Goal: Contribute content: Contribute content

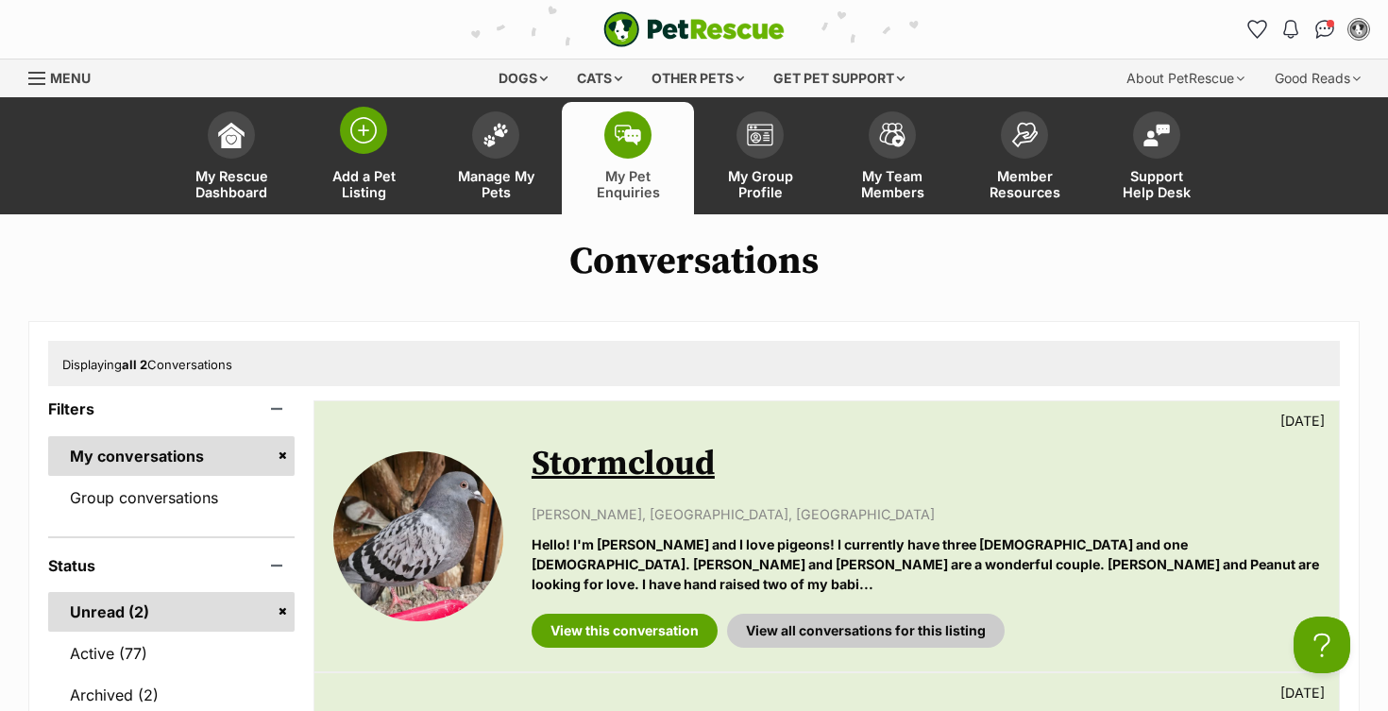
click at [356, 131] on img at bounding box center [363, 130] width 26 height 26
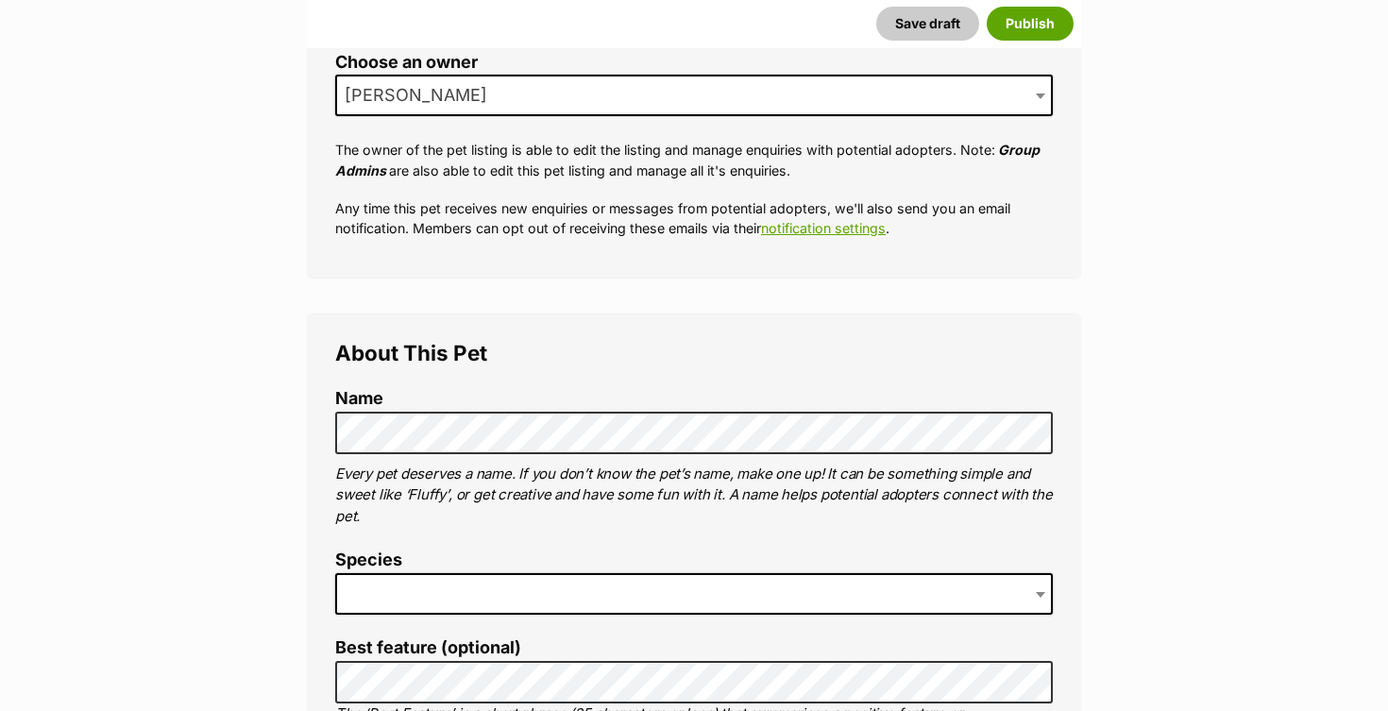
scroll to position [430, 0]
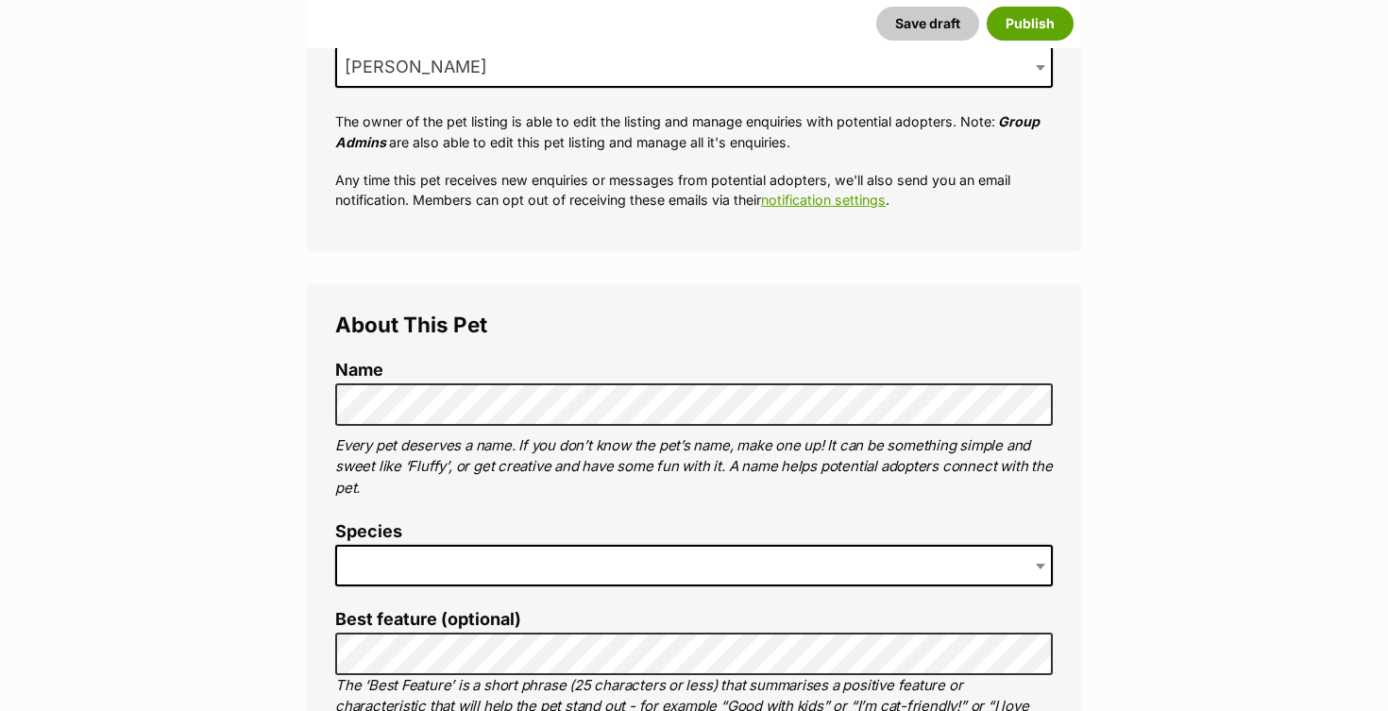
click at [400, 558] on span at bounding box center [694, 566] width 718 height 42
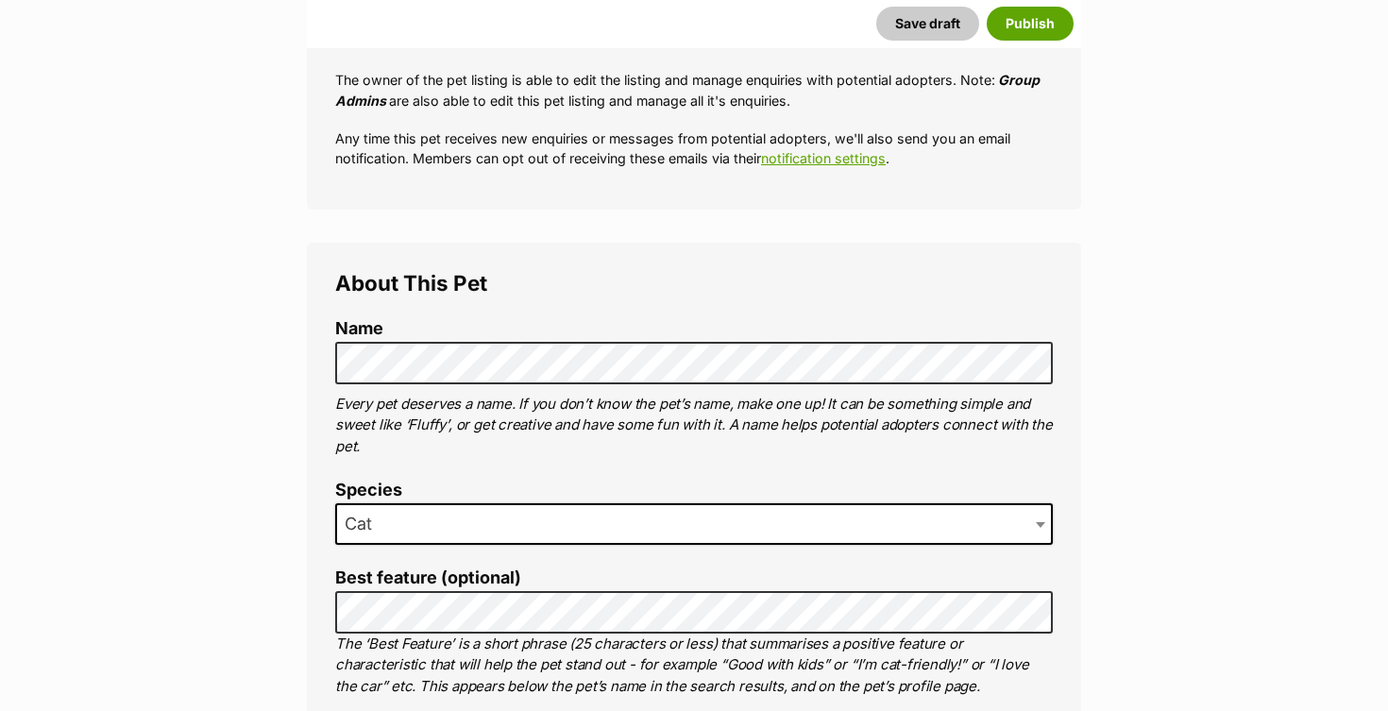
scroll to position [501, 0]
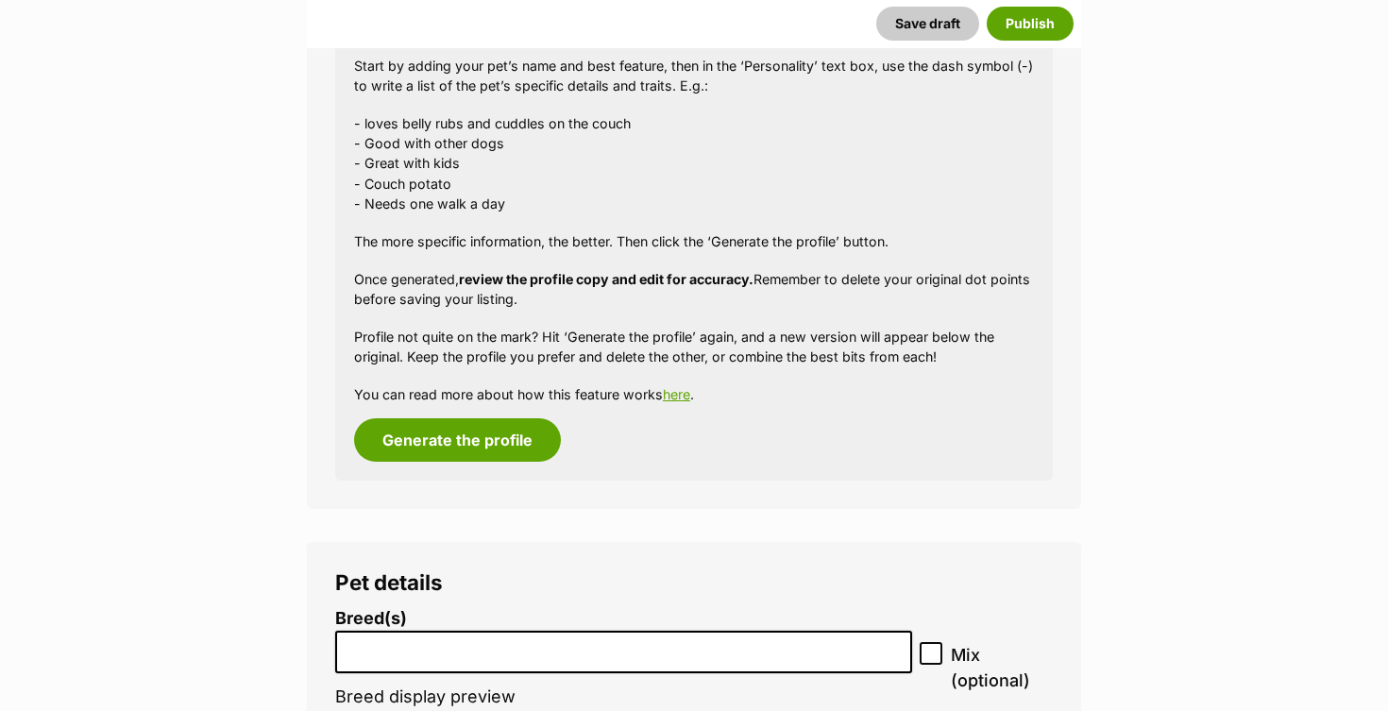
scroll to position [1933, 0]
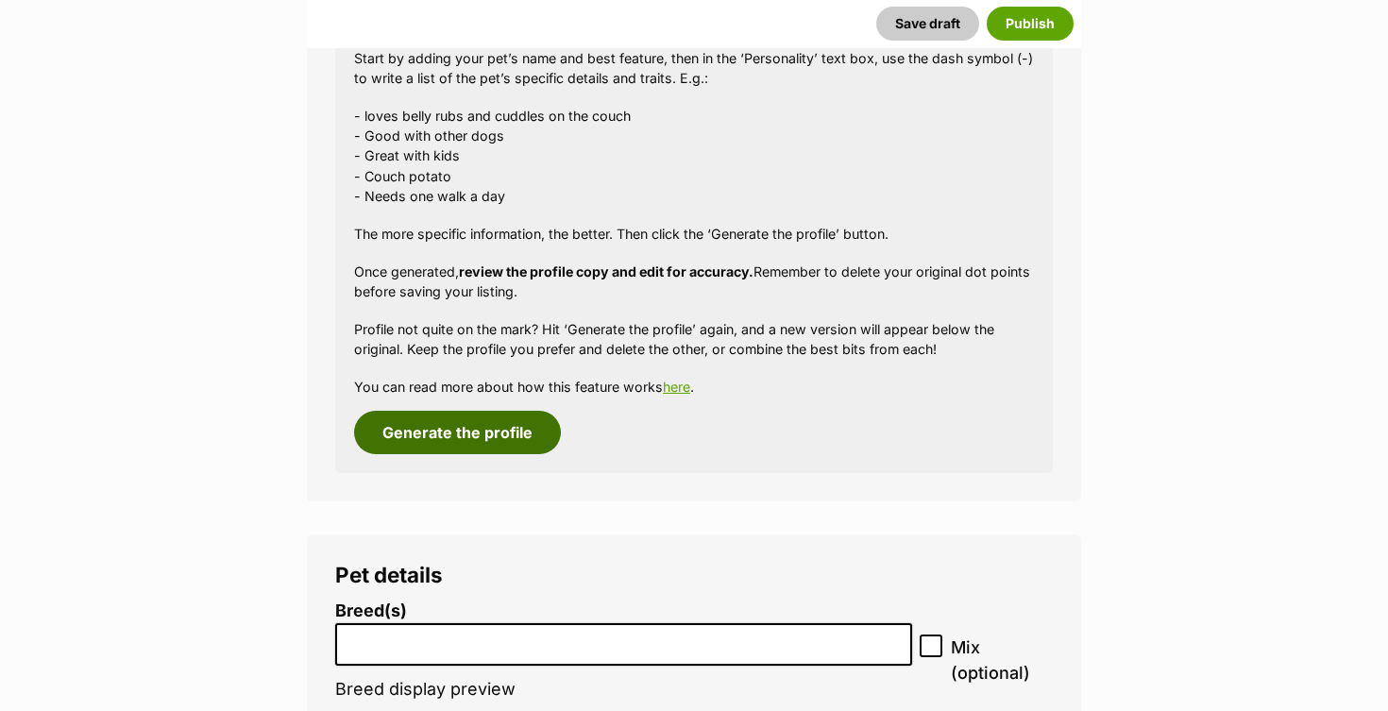
click at [400, 414] on button "Generate the profile" at bounding box center [457, 432] width 207 height 43
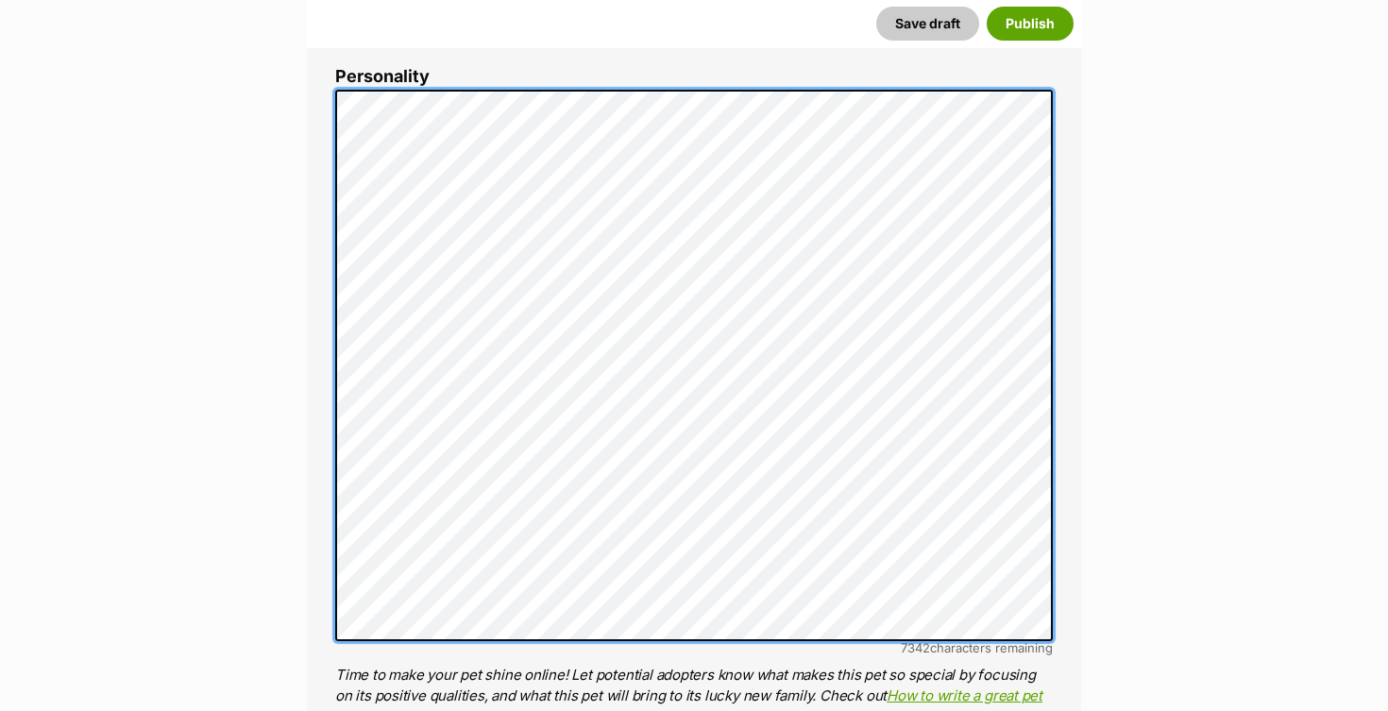
scroll to position [0, 0]
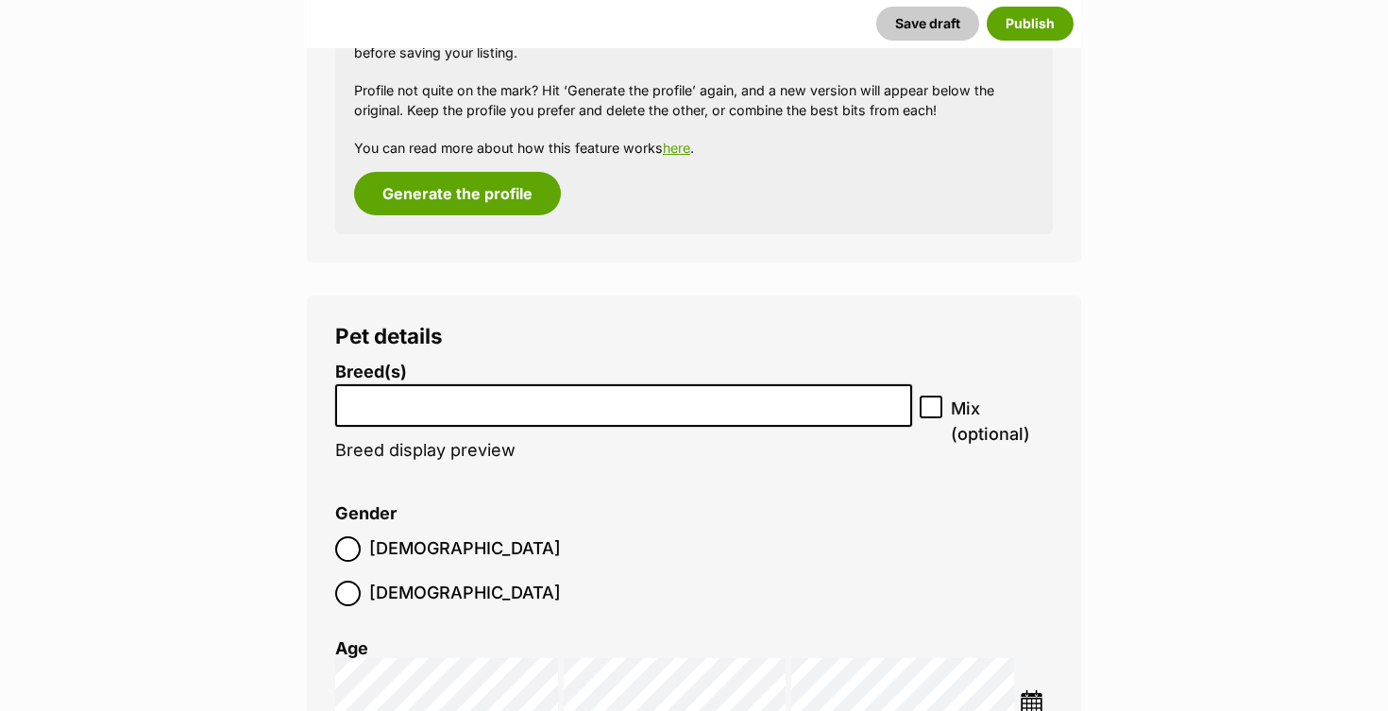
scroll to position [2130, 0]
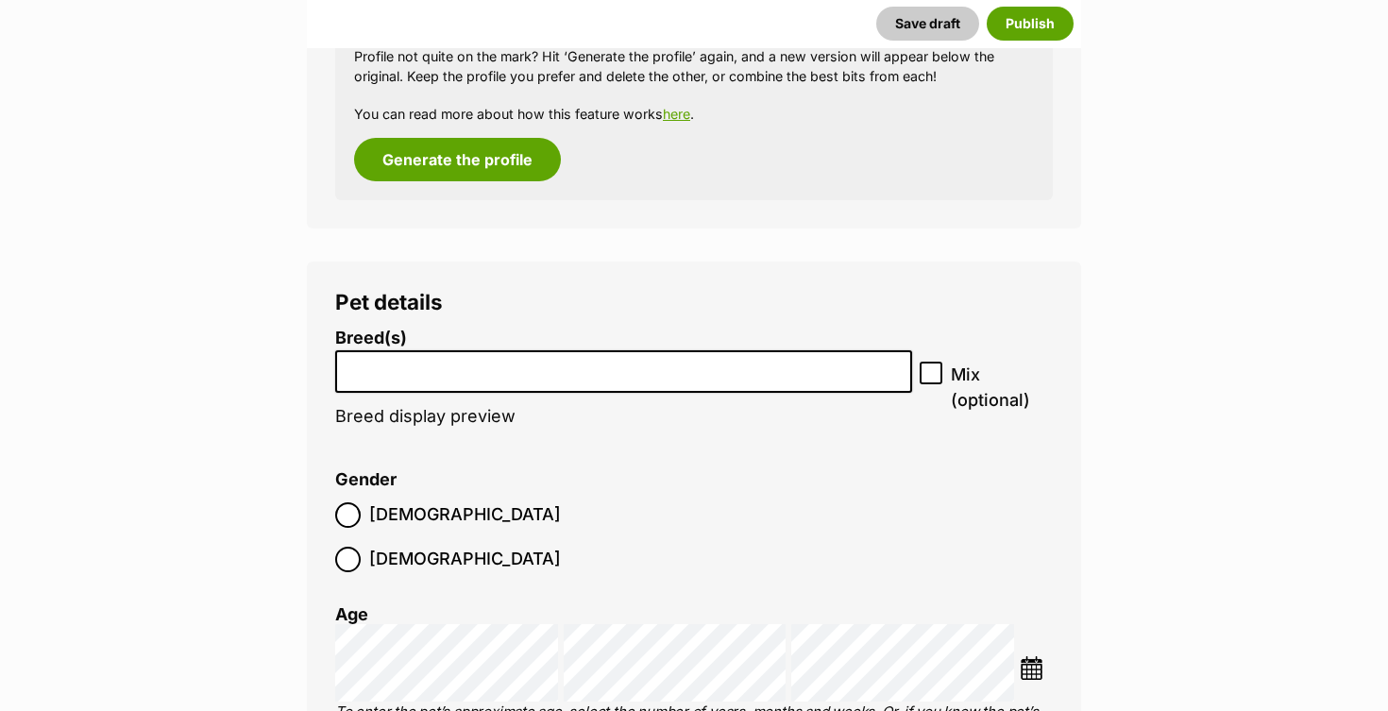
click at [430, 357] on input "search" at bounding box center [624, 367] width 564 height 20
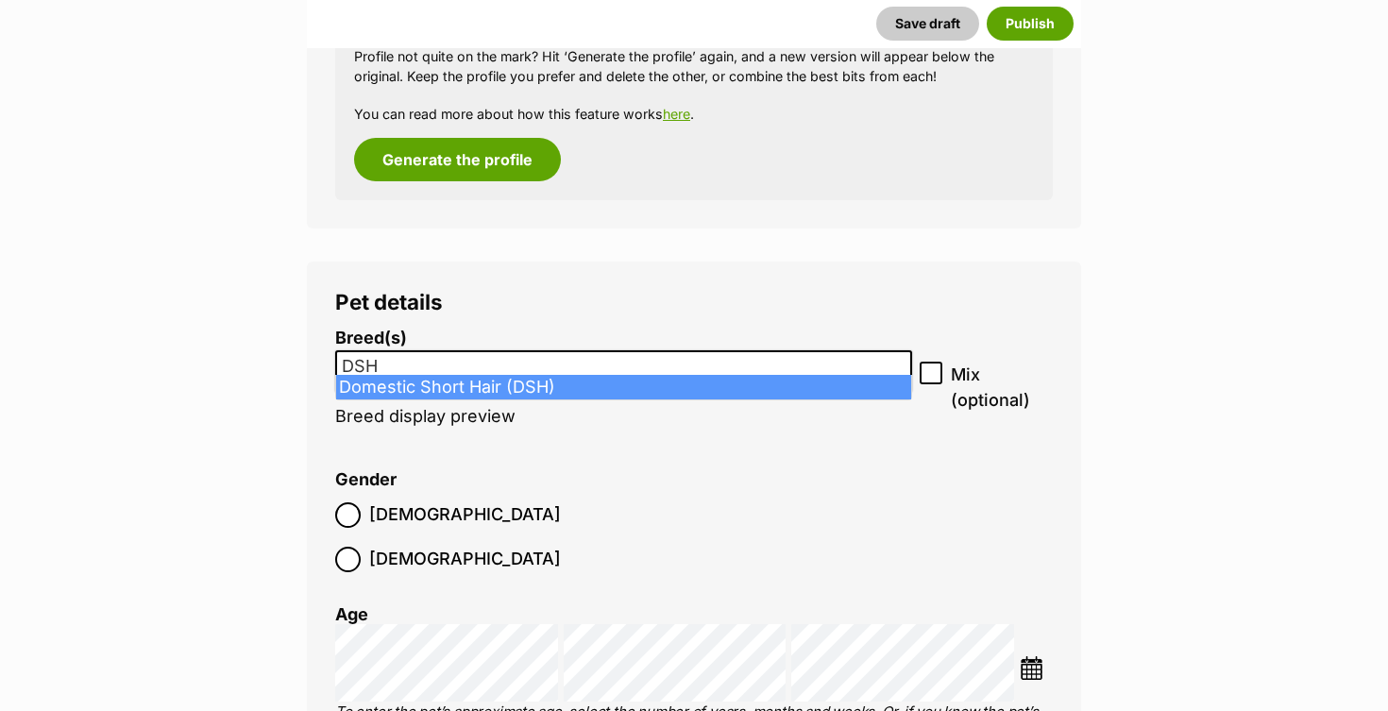
type input "DSH"
select select "252102"
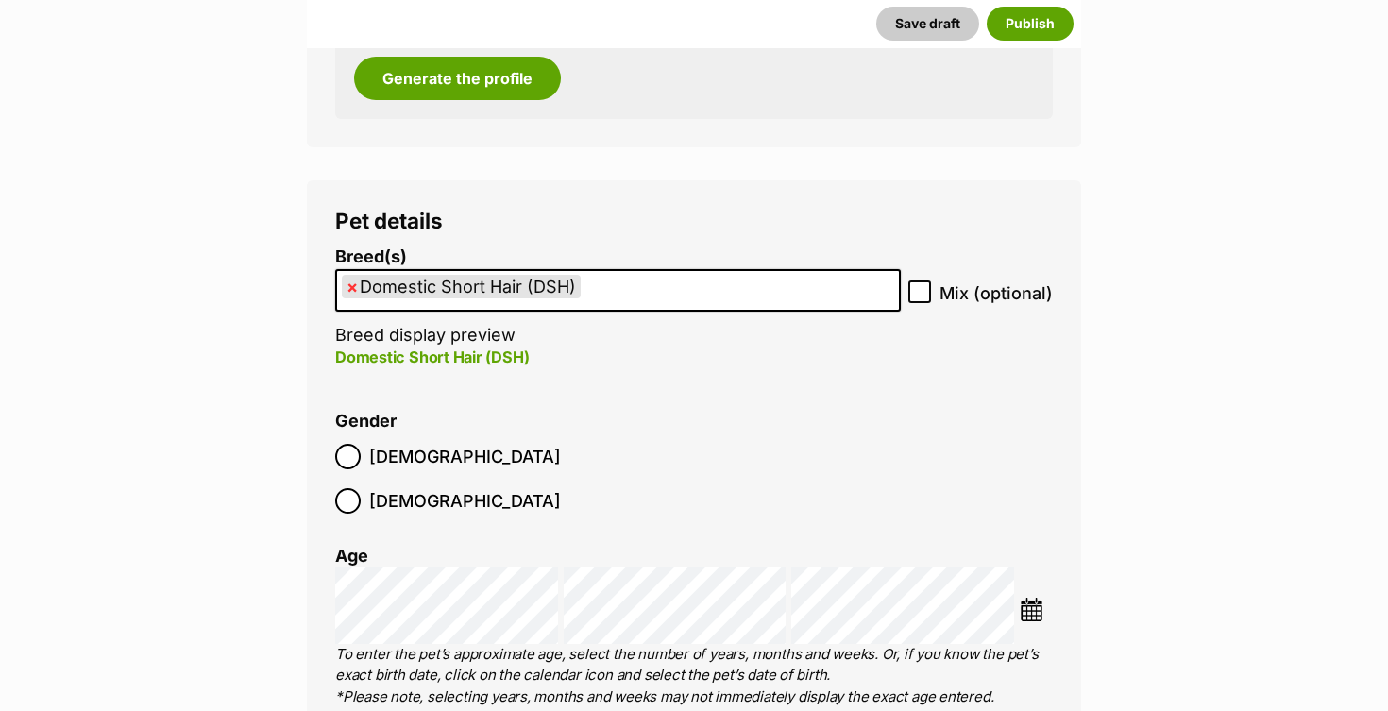
scroll to position [2238, 0]
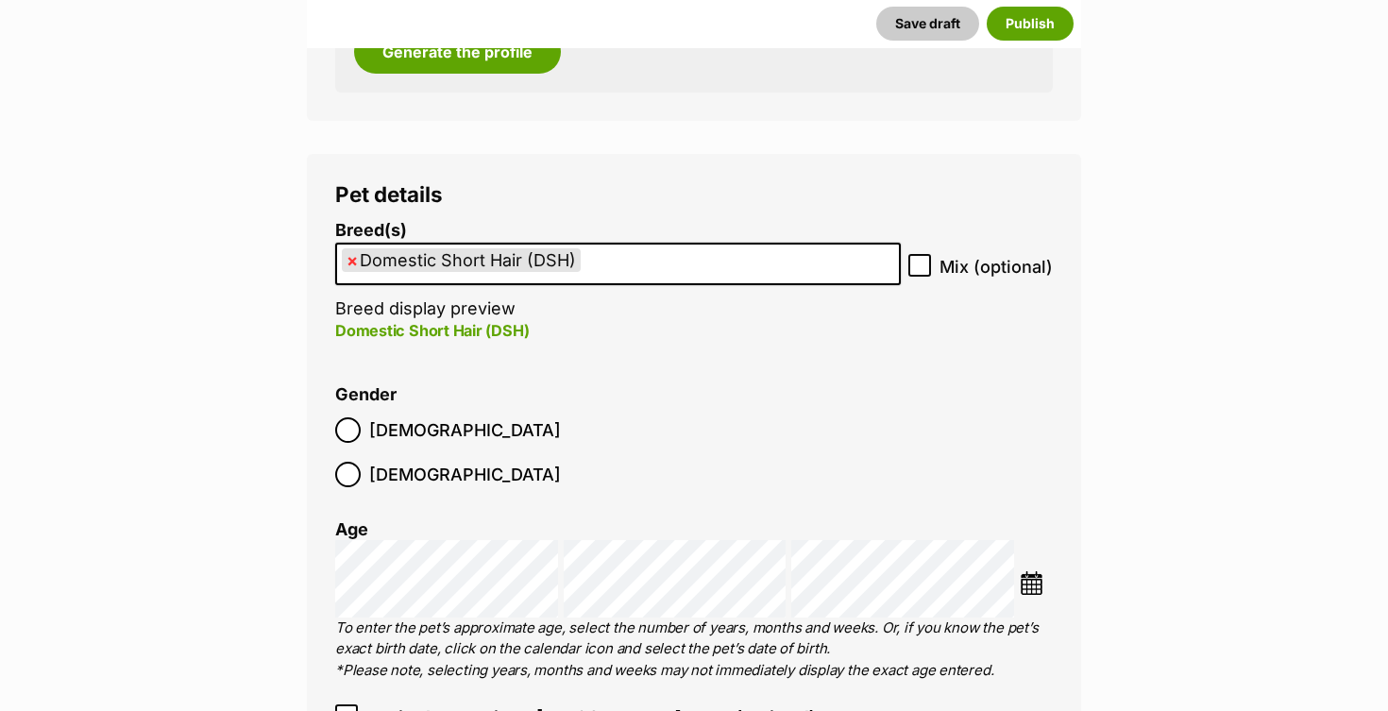
click at [1031, 571] on img at bounding box center [1032, 583] width 24 height 24
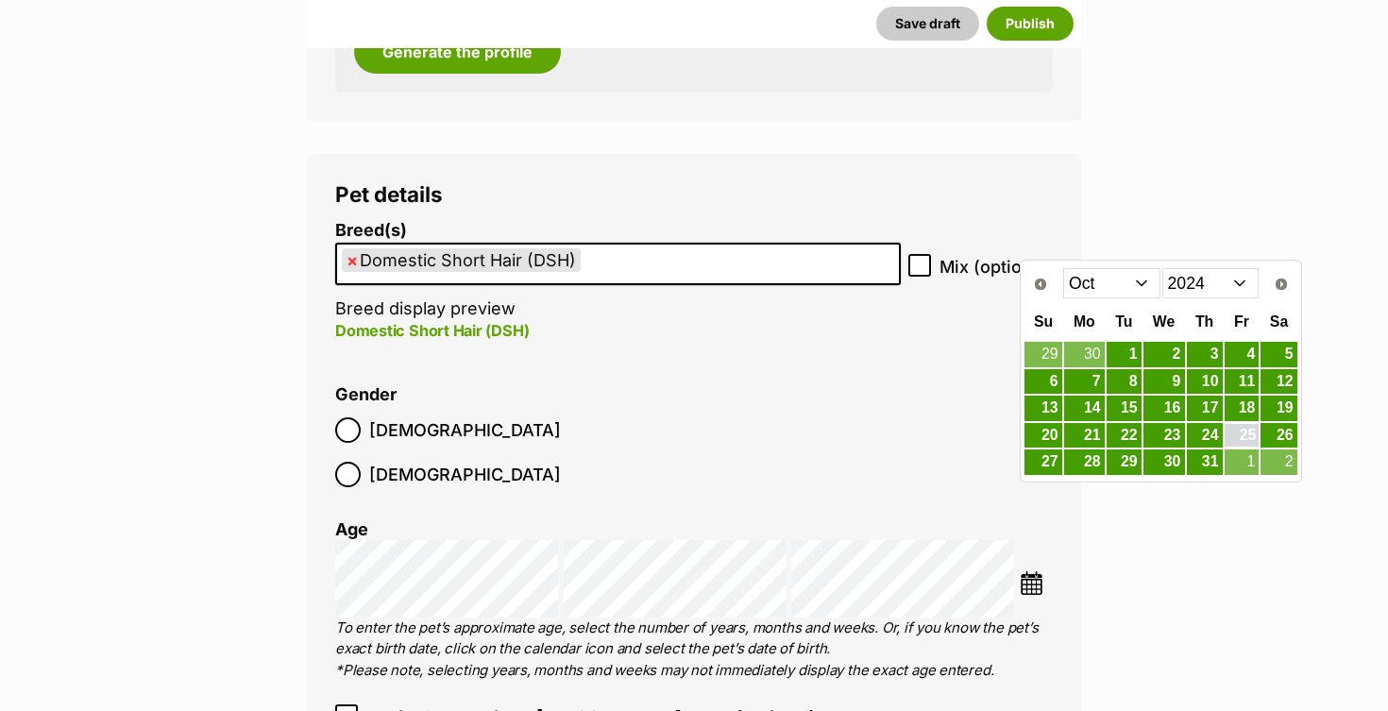
click at [1245, 432] on link "25" at bounding box center [1242, 436] width 35 height 24
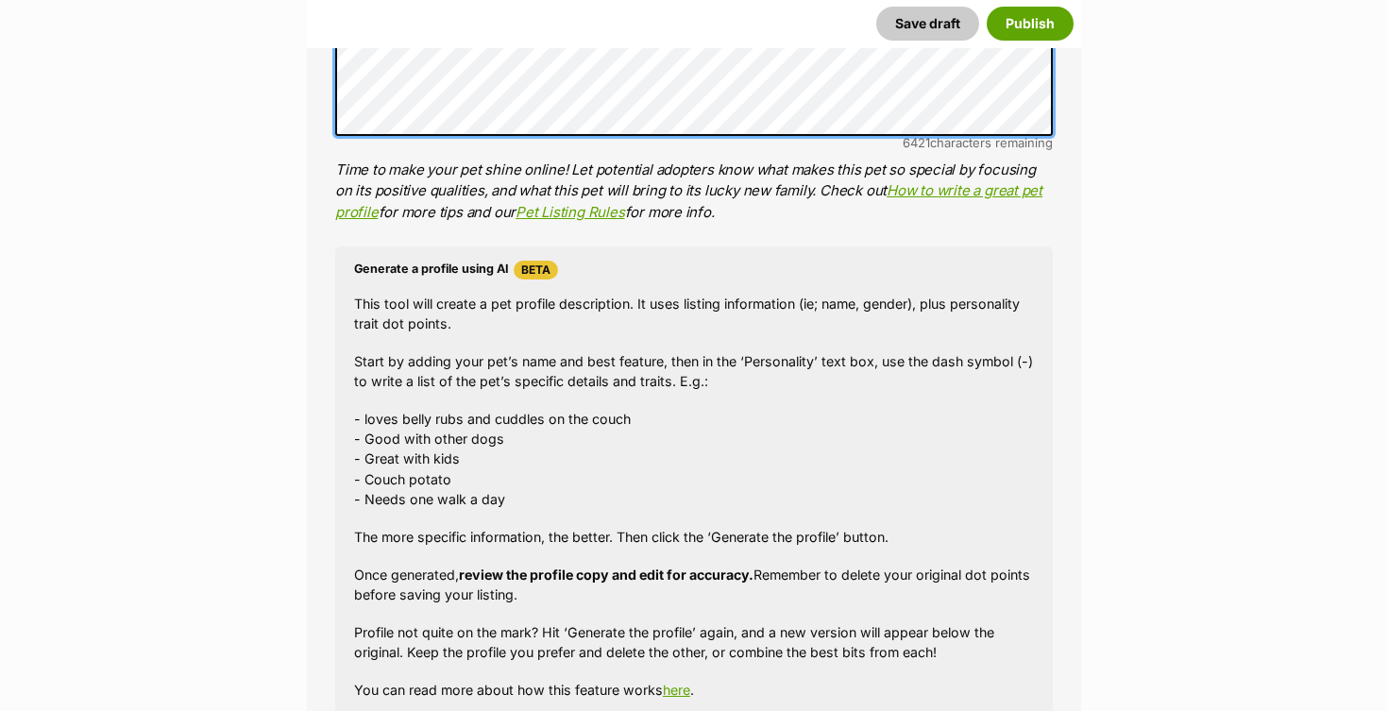
scroll to position [1668, 0]
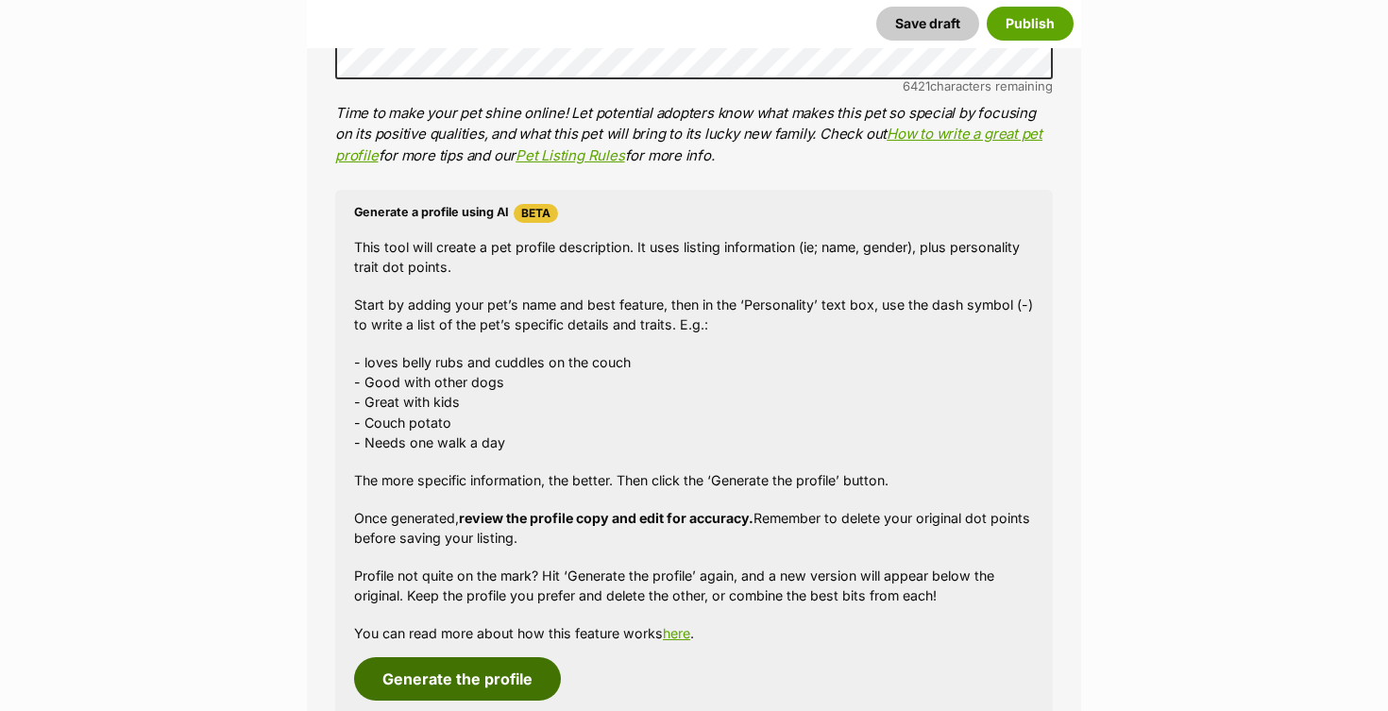
click at [438, 657] on button "Generate the profile" at bounding box center [457, 678] width 207 height 43
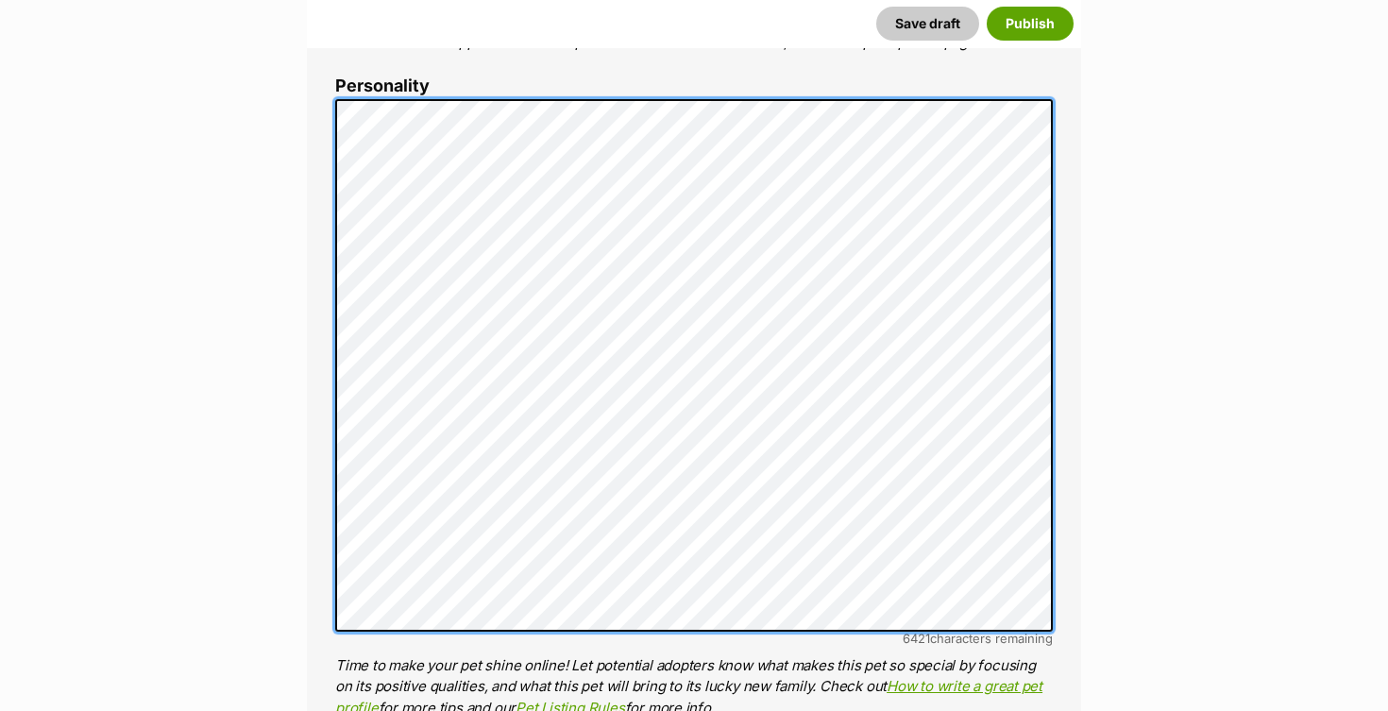
scroll to position [0, 0]
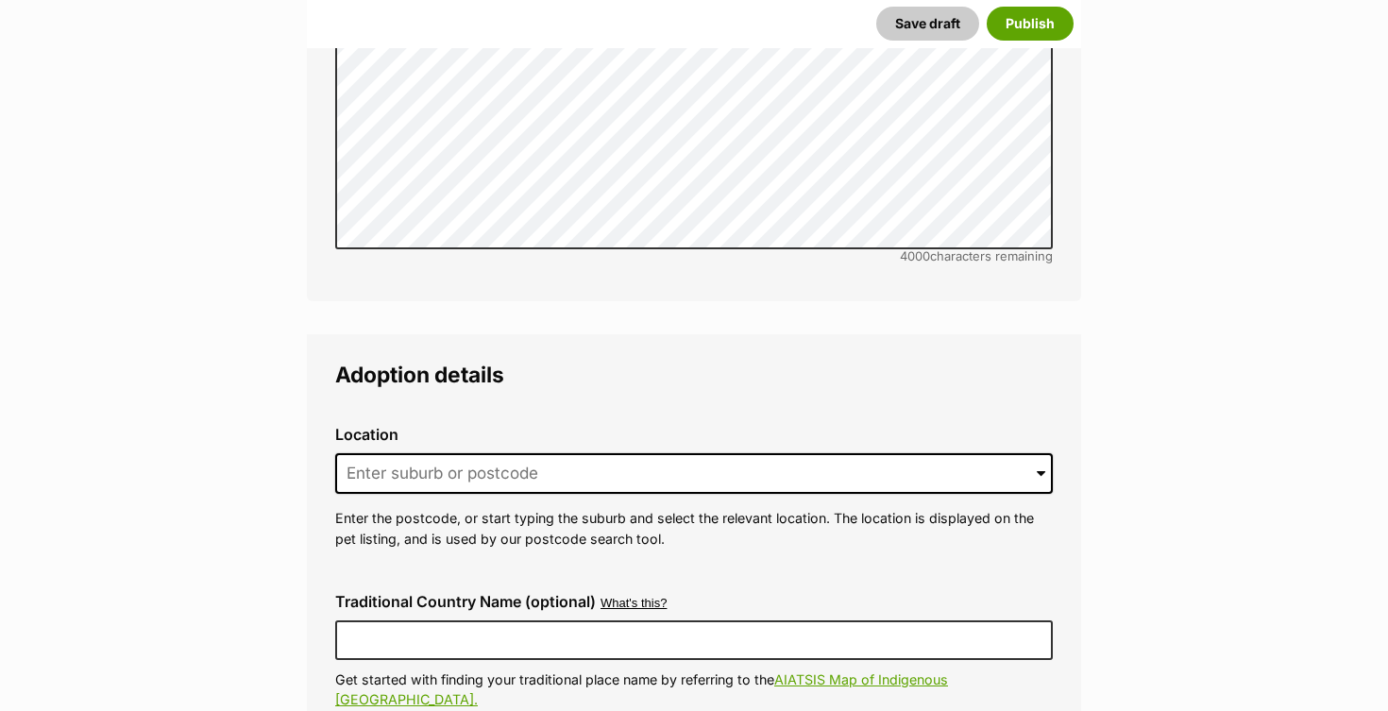
scroll to position [4393, 0]
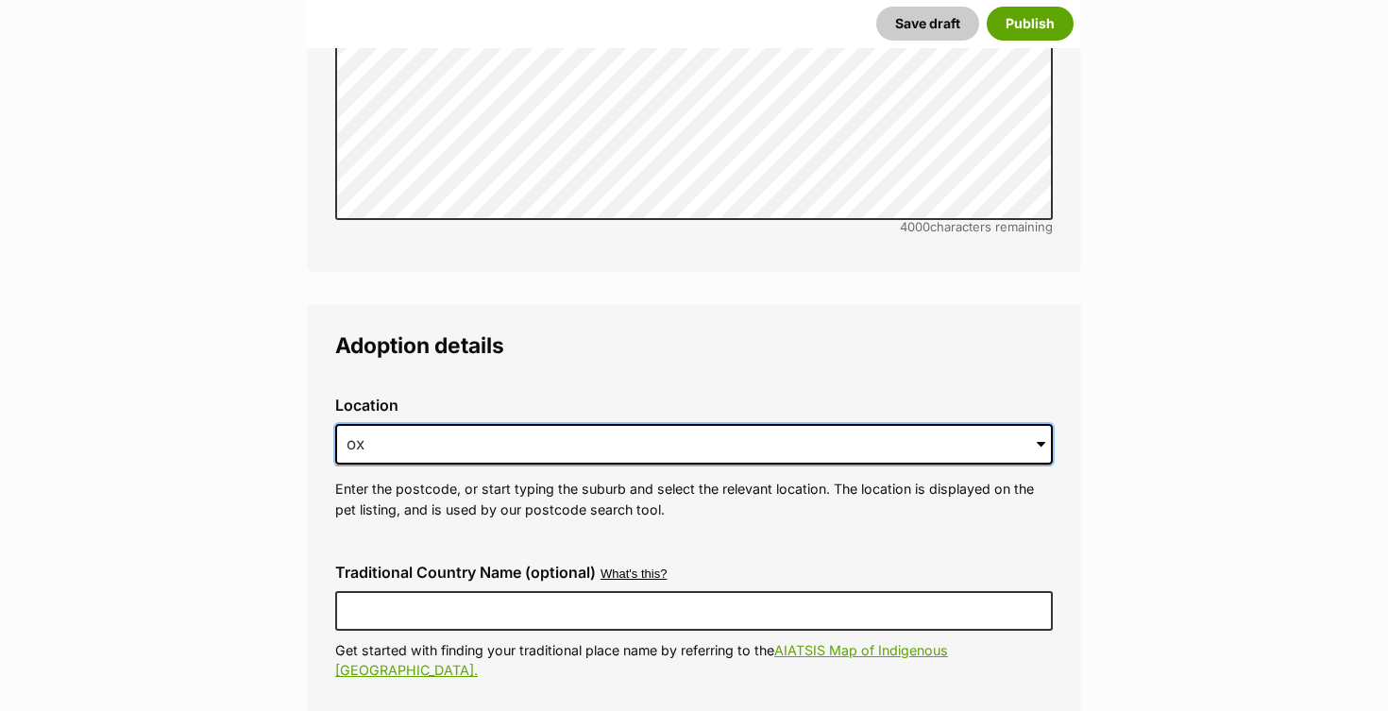
type input "o"
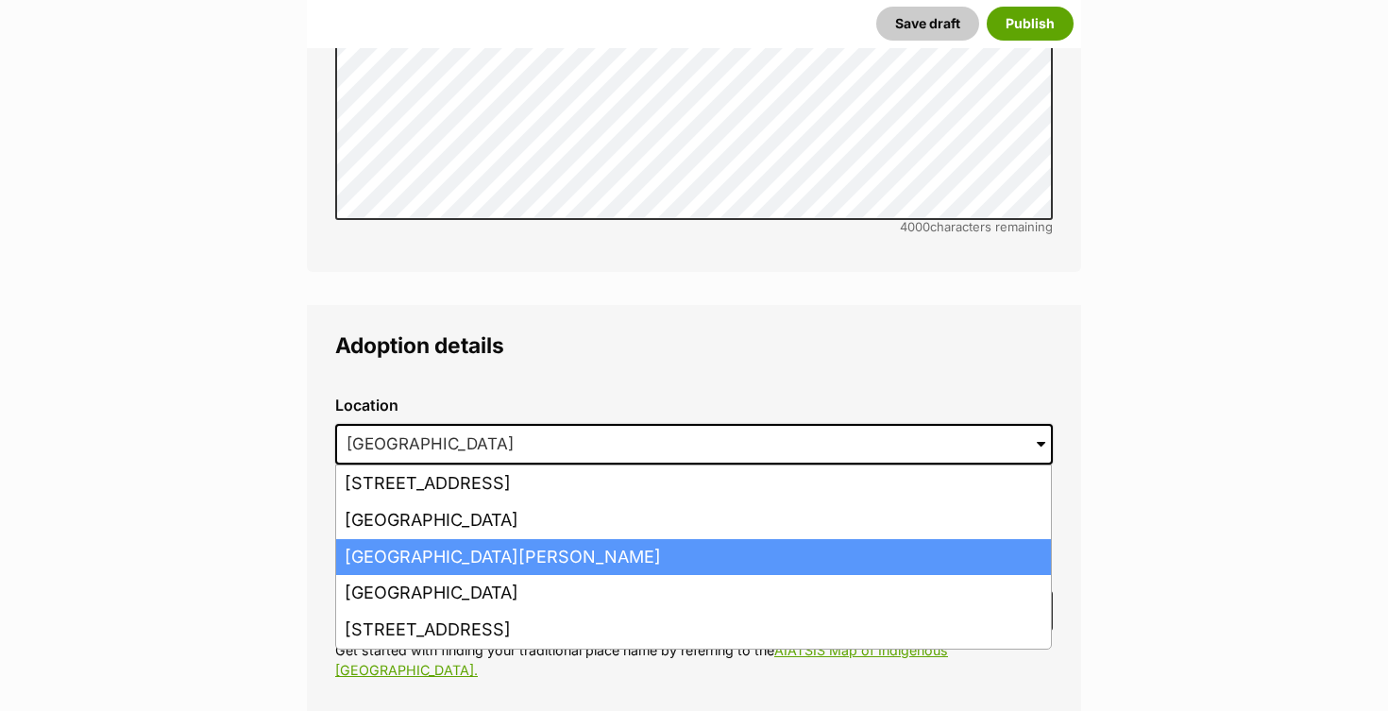
click at [365, 539] on li "Box Hill, Victoria, 3128" at bounding box center [693, 557] width 715 height 37
type input "Box Hill, Victoria, 3128"
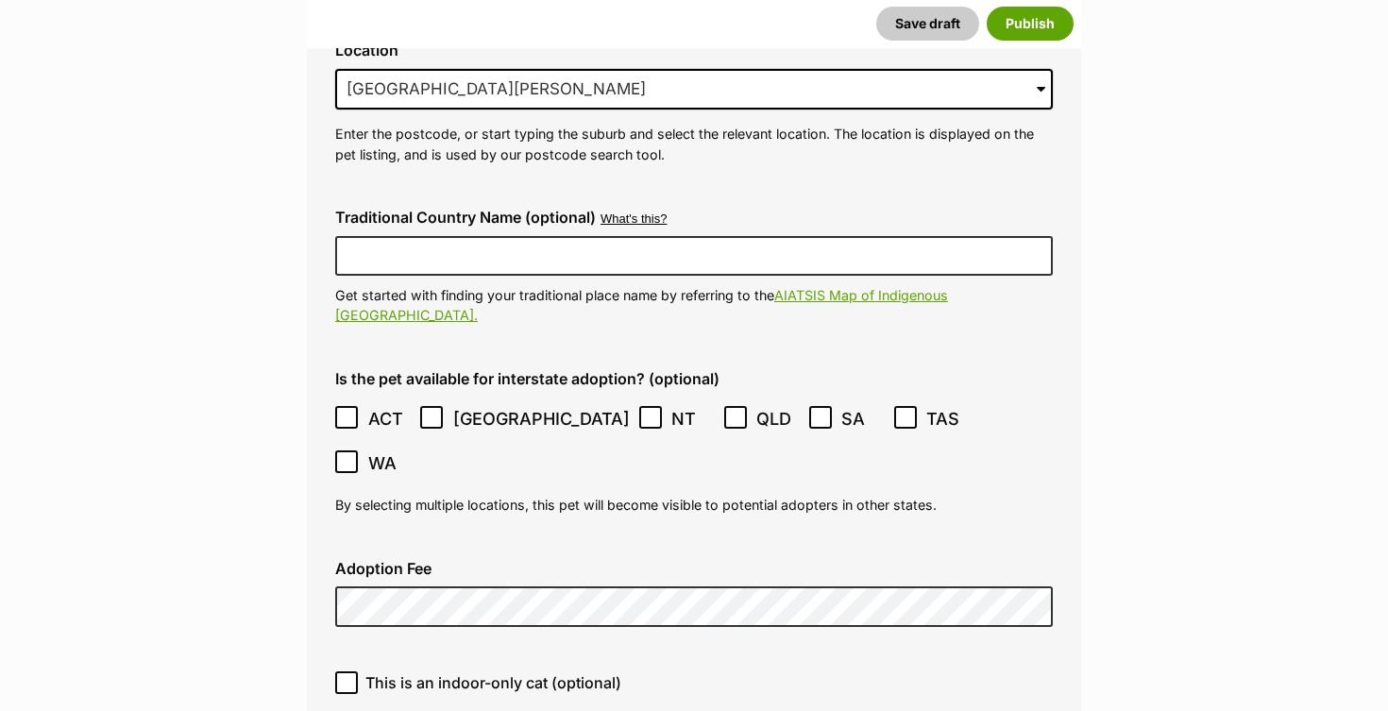
scroll to position [4760, 0]
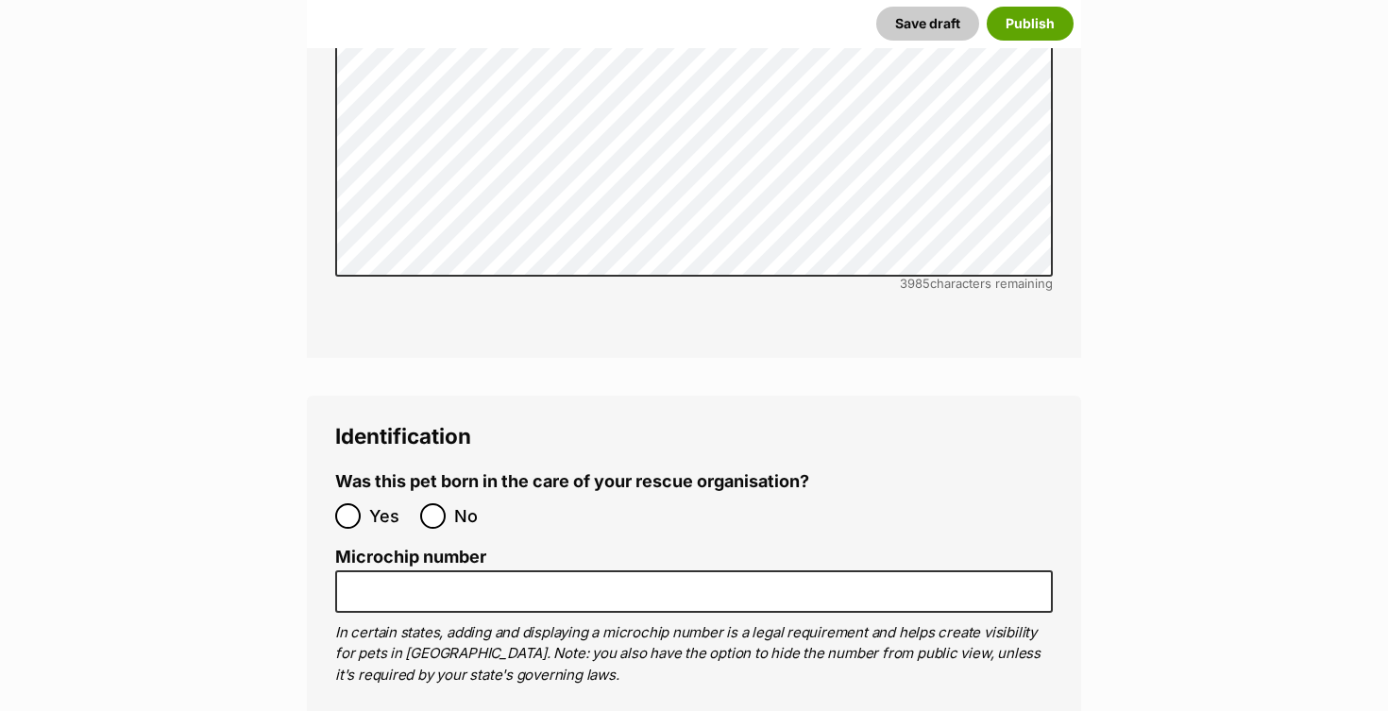
scroll to position [6209, 0]
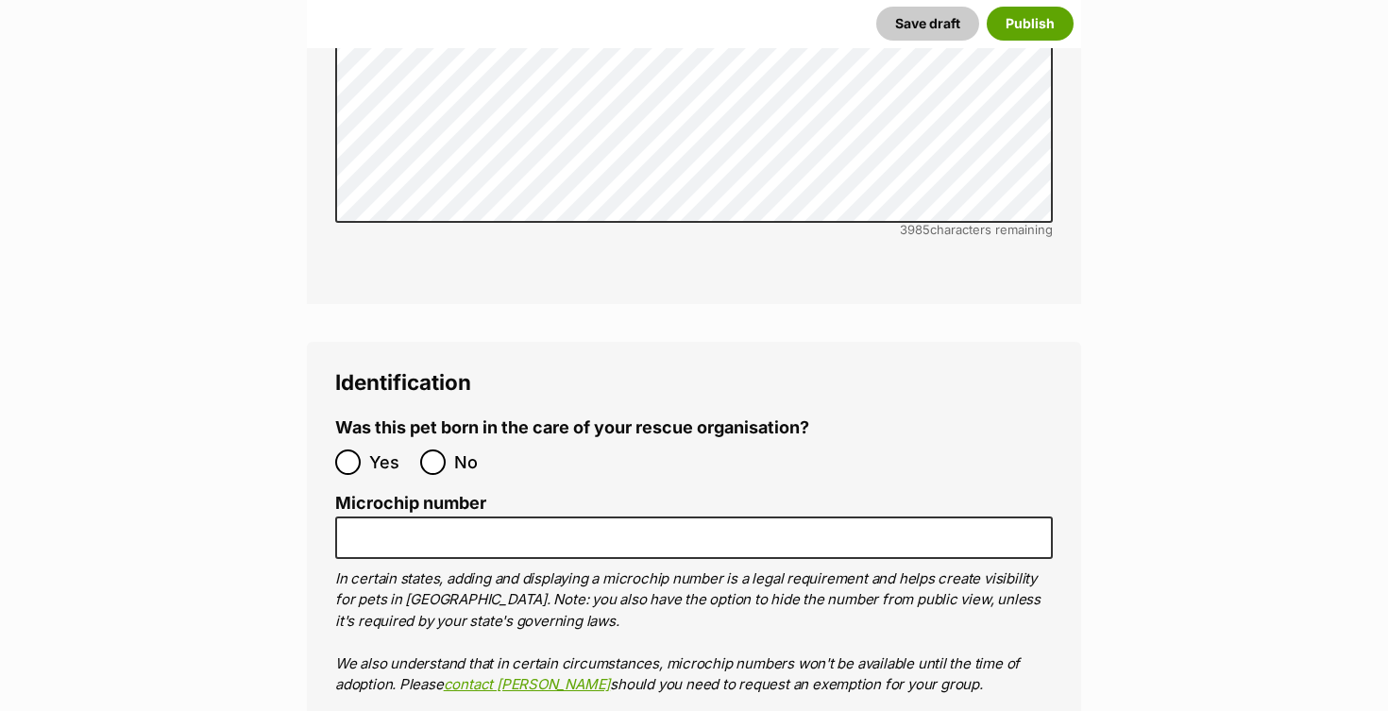
click at [427, 449] on input "No" at bounding box center [432, 461] width 25 height 25
radio input "true"
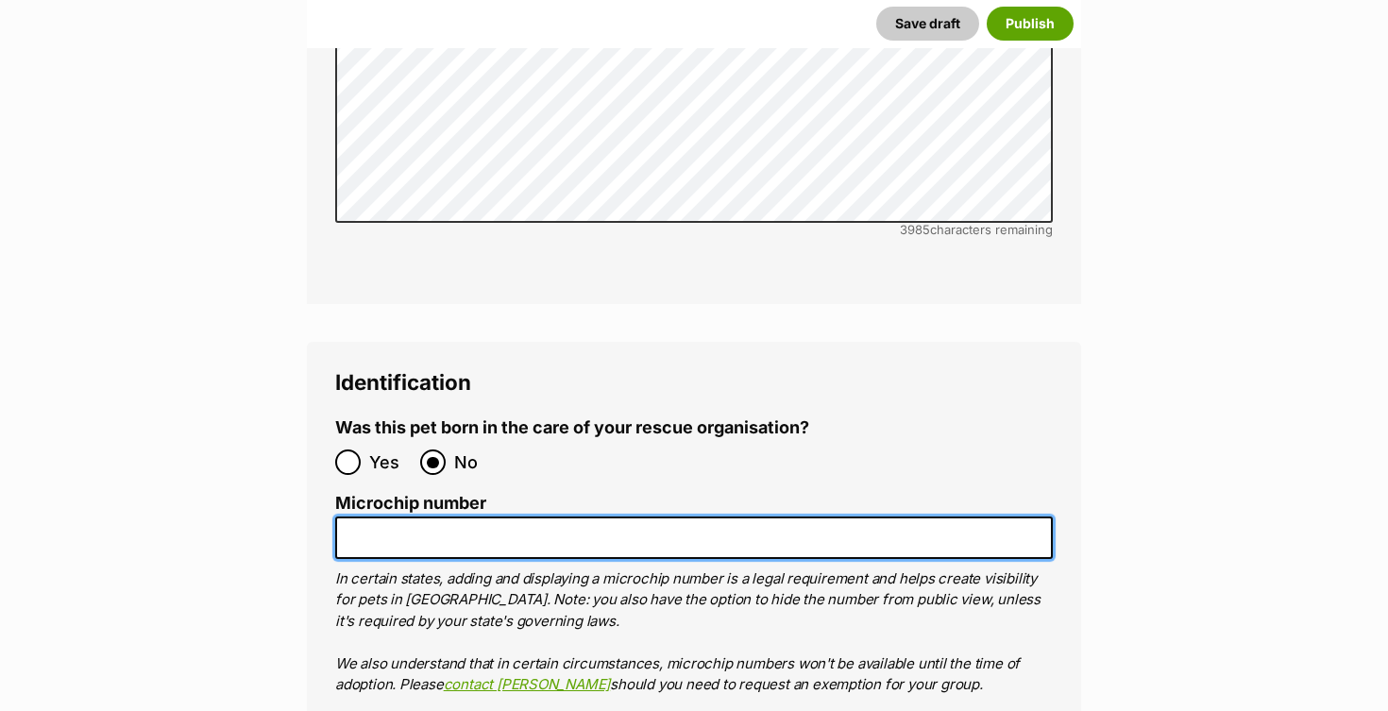
click at [400, 517] on input "Microchip number" at bounding box center [694, 538] width 718 height 42
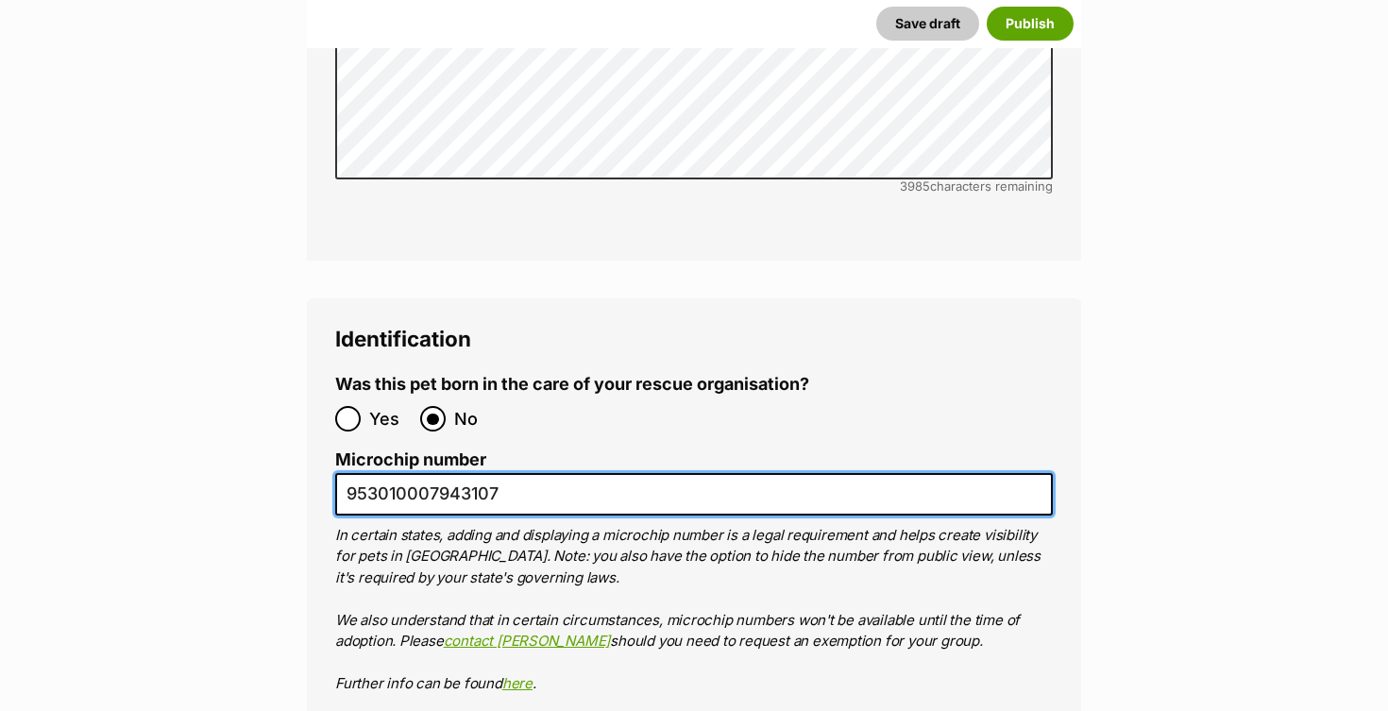
scroll to position [6277, 0]
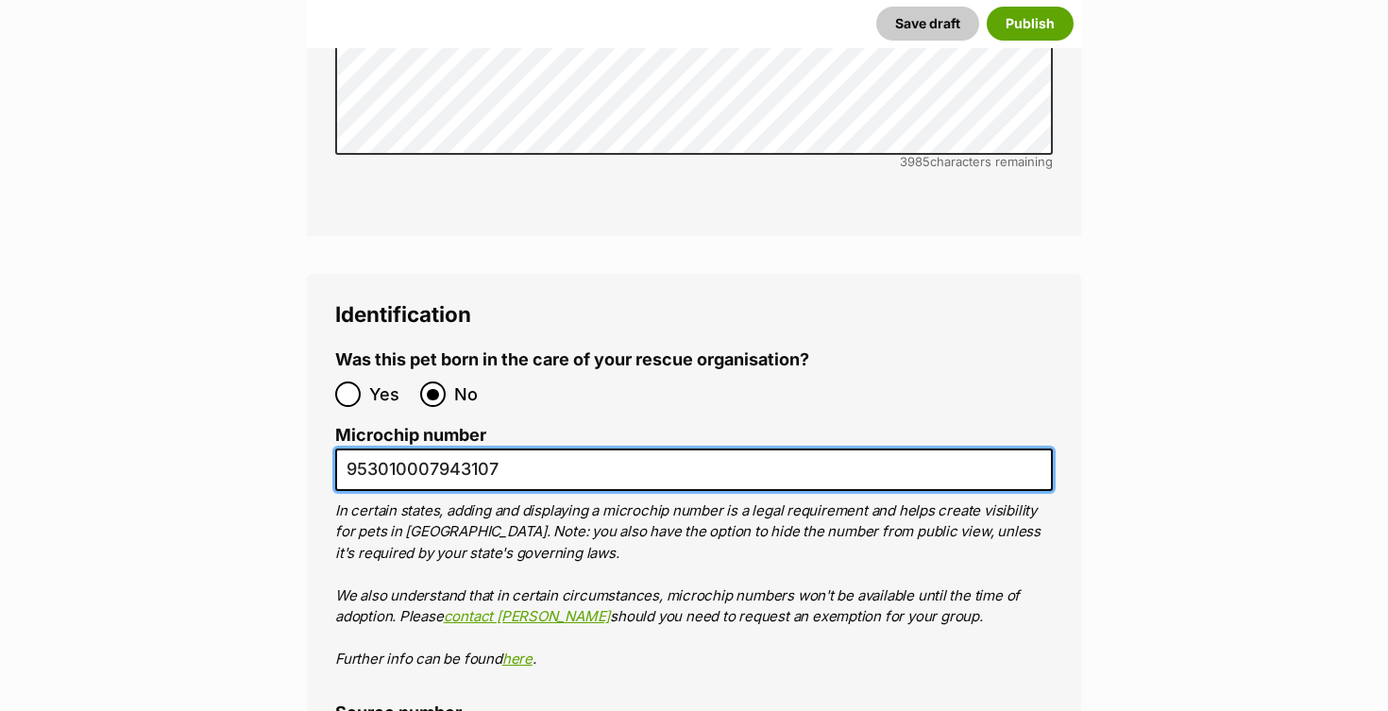
type input "953010007943107"
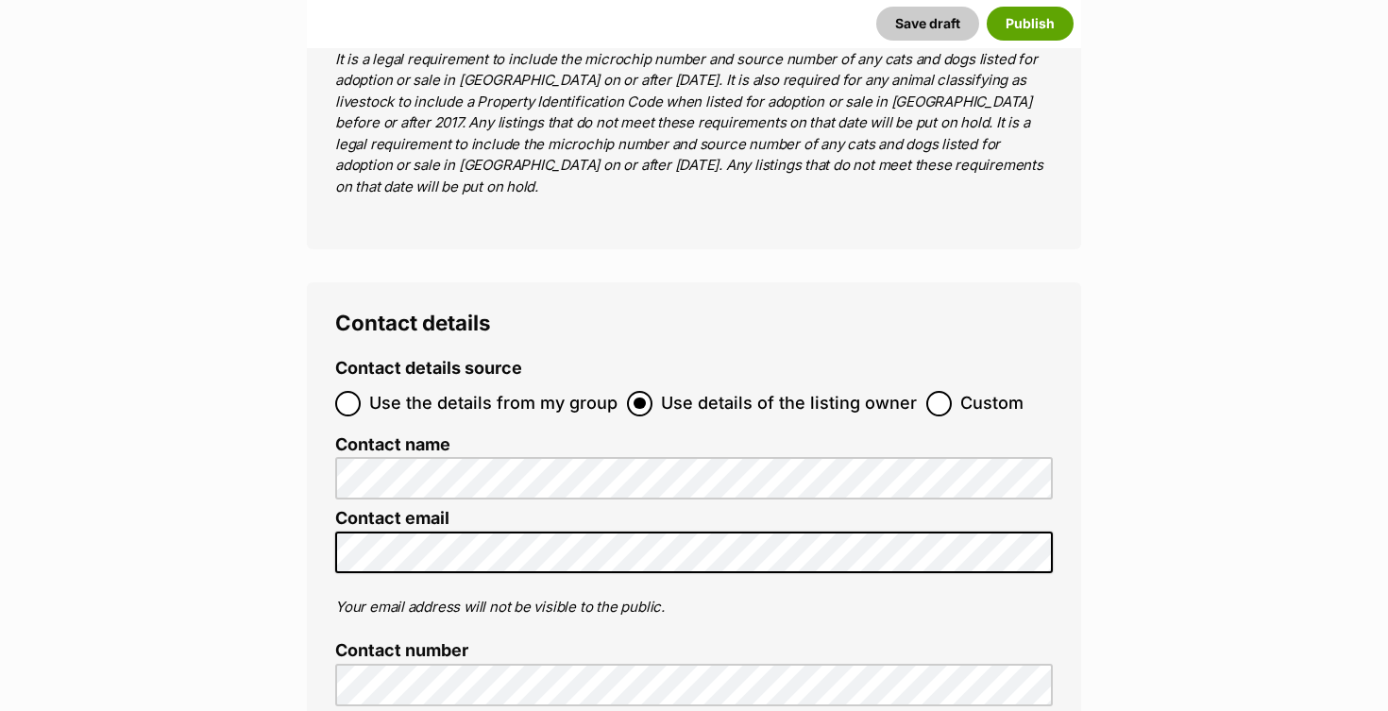
scroll to position [7260, 0]
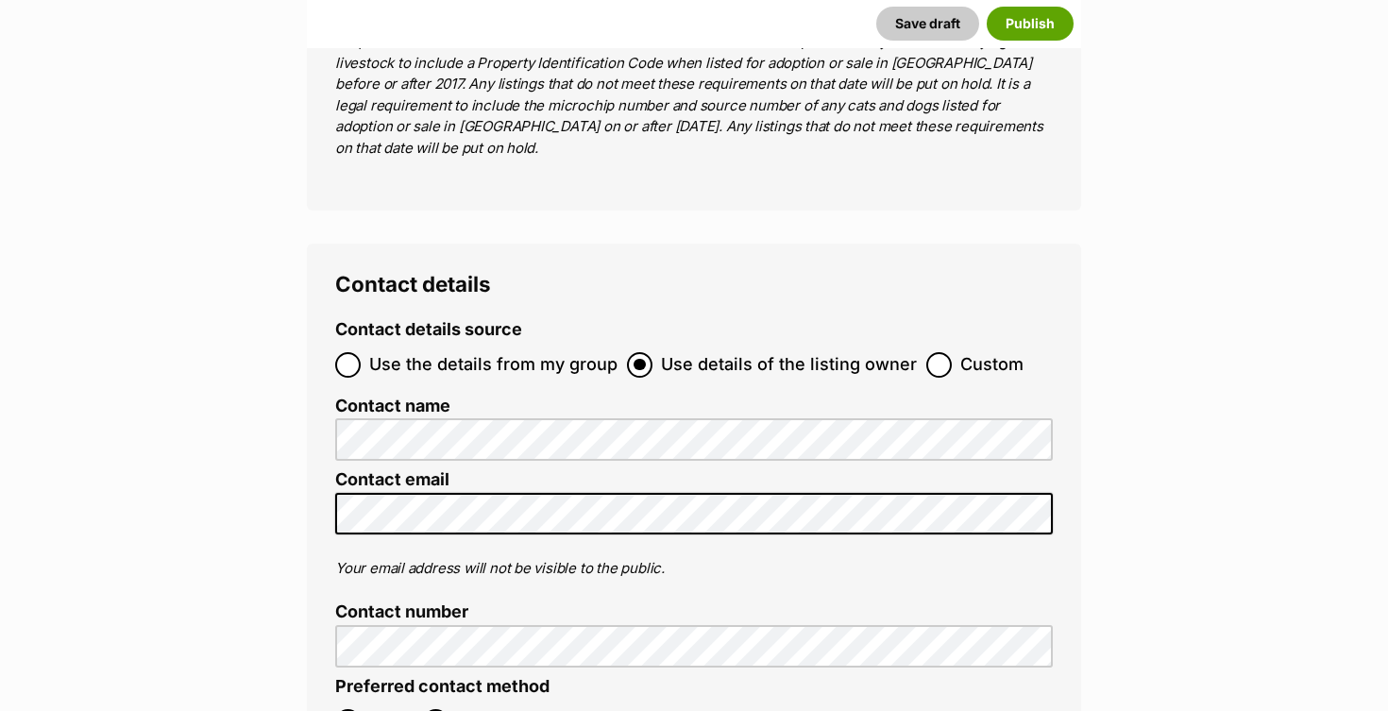
type input "RE278379"
click at [347, 709] on input "Email" at bounding box center [347, 721] width 25 height 25
radio input "true"
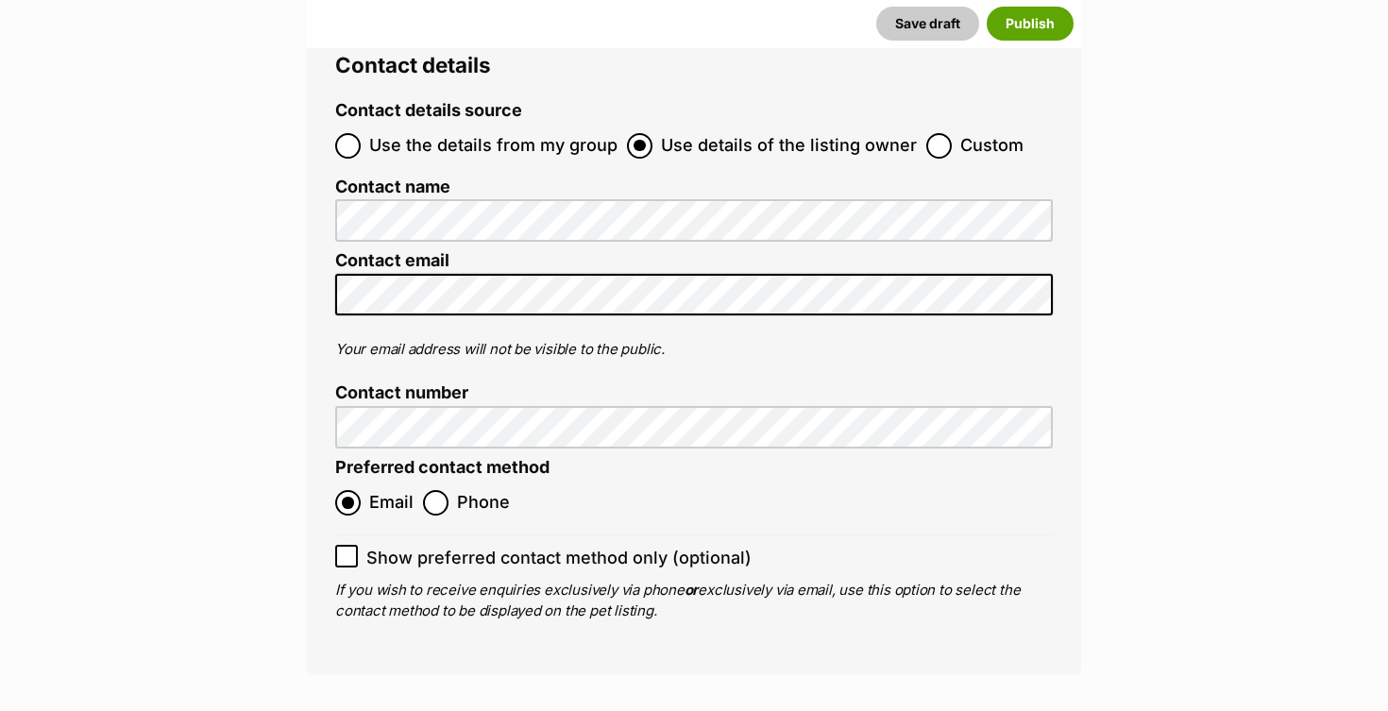
scroll to position [7493, 0]
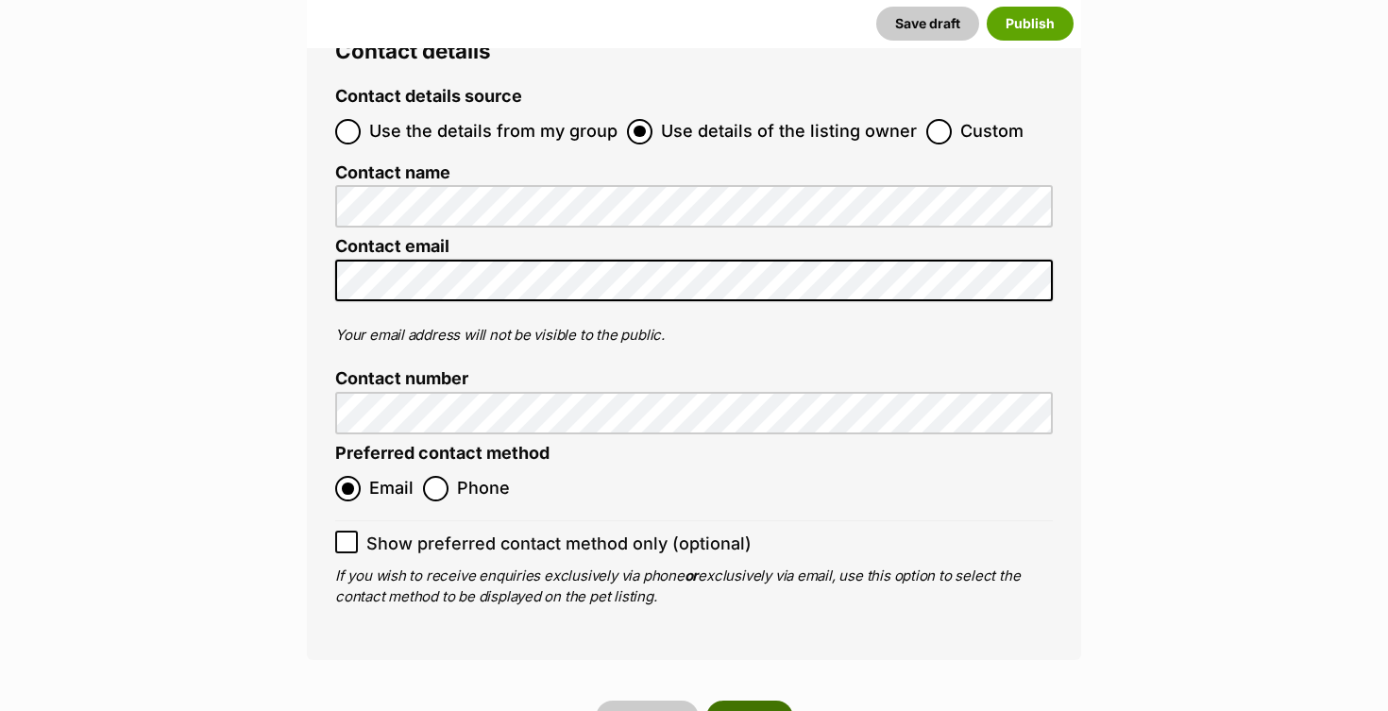
click at [756, 701] on button "Publish" at bounding box center [749, 718] width 87 height 34
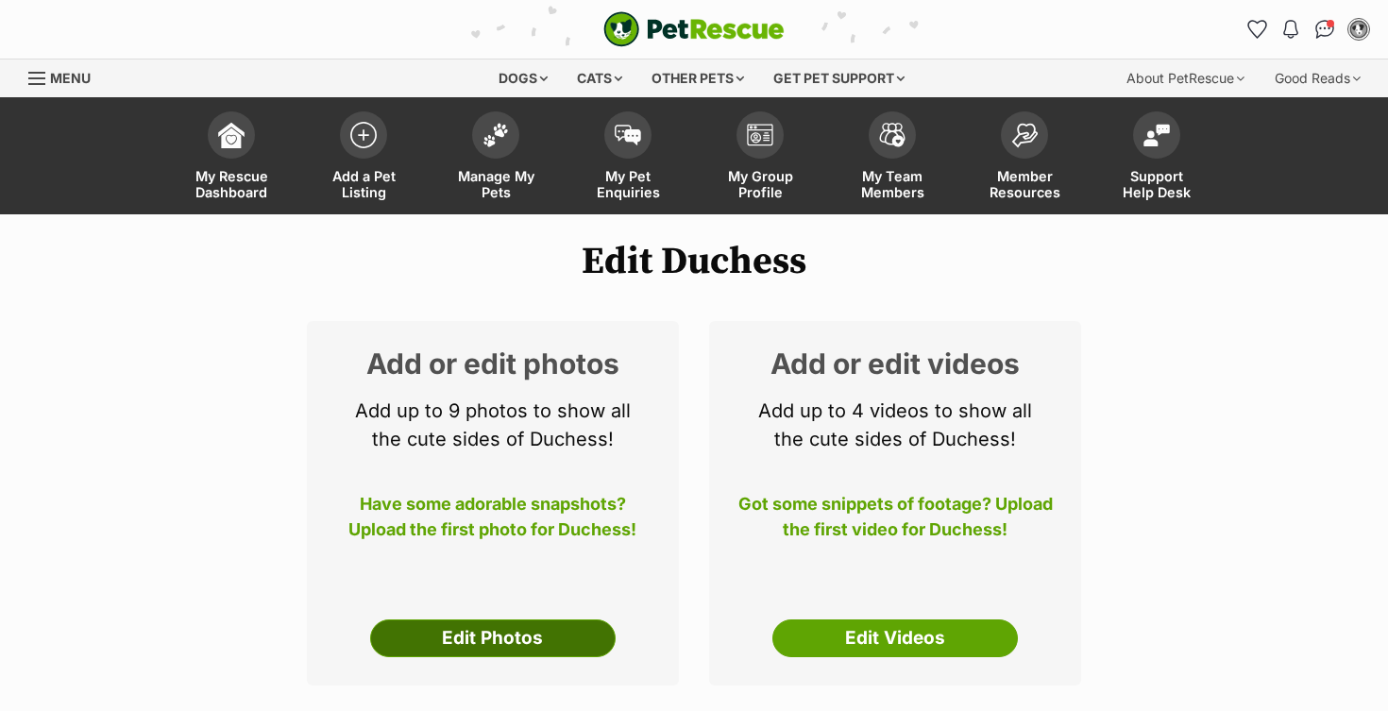
click at [520, 619] on link "Edit Photos" at bounding box center [493, 638] width 246 height 38
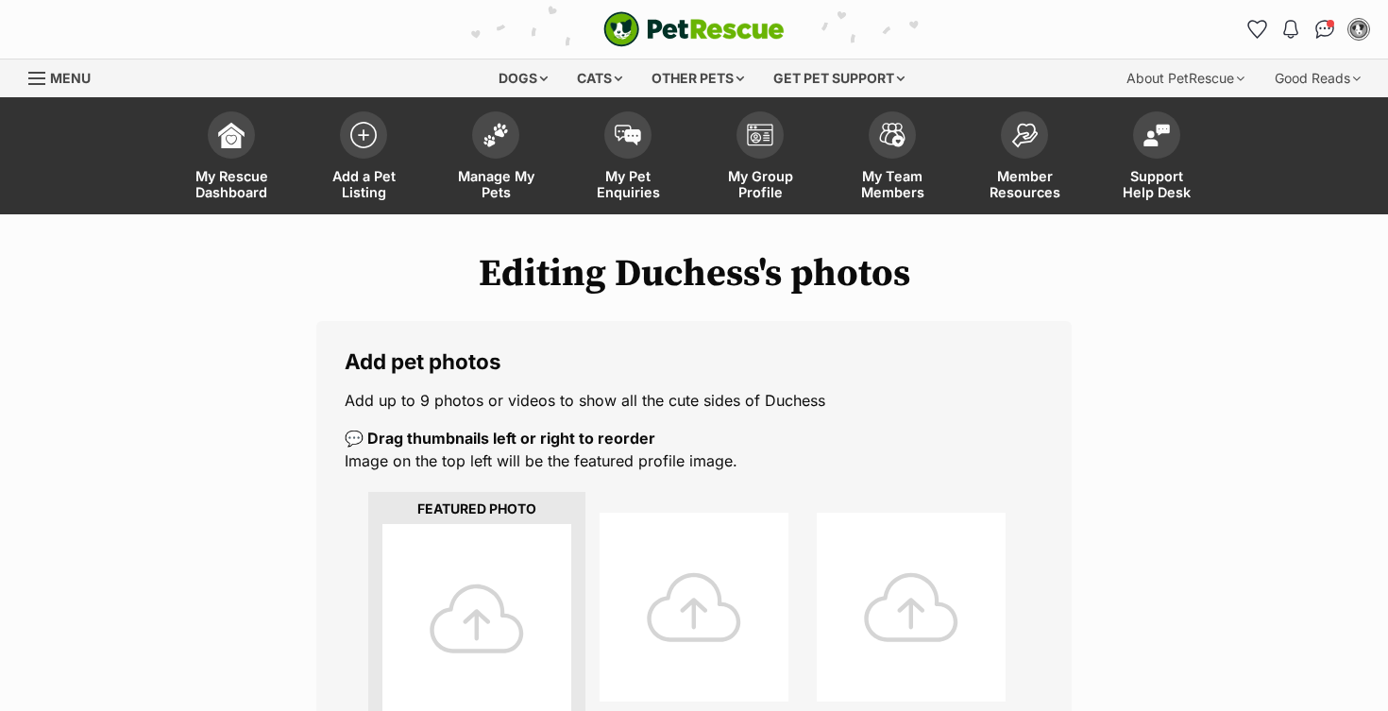
click at [511, 609] on div at bounding box center [476, 618] width 189 height 189
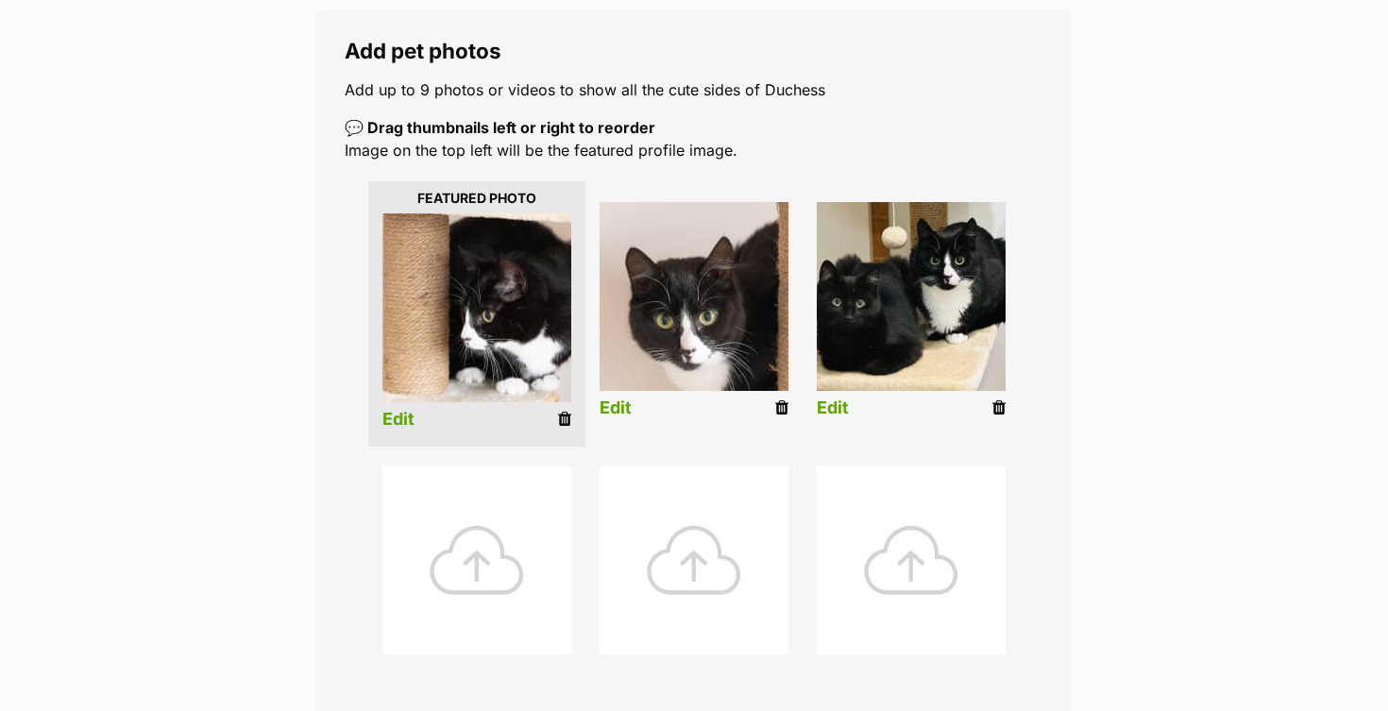
scroll to position [423, 0]
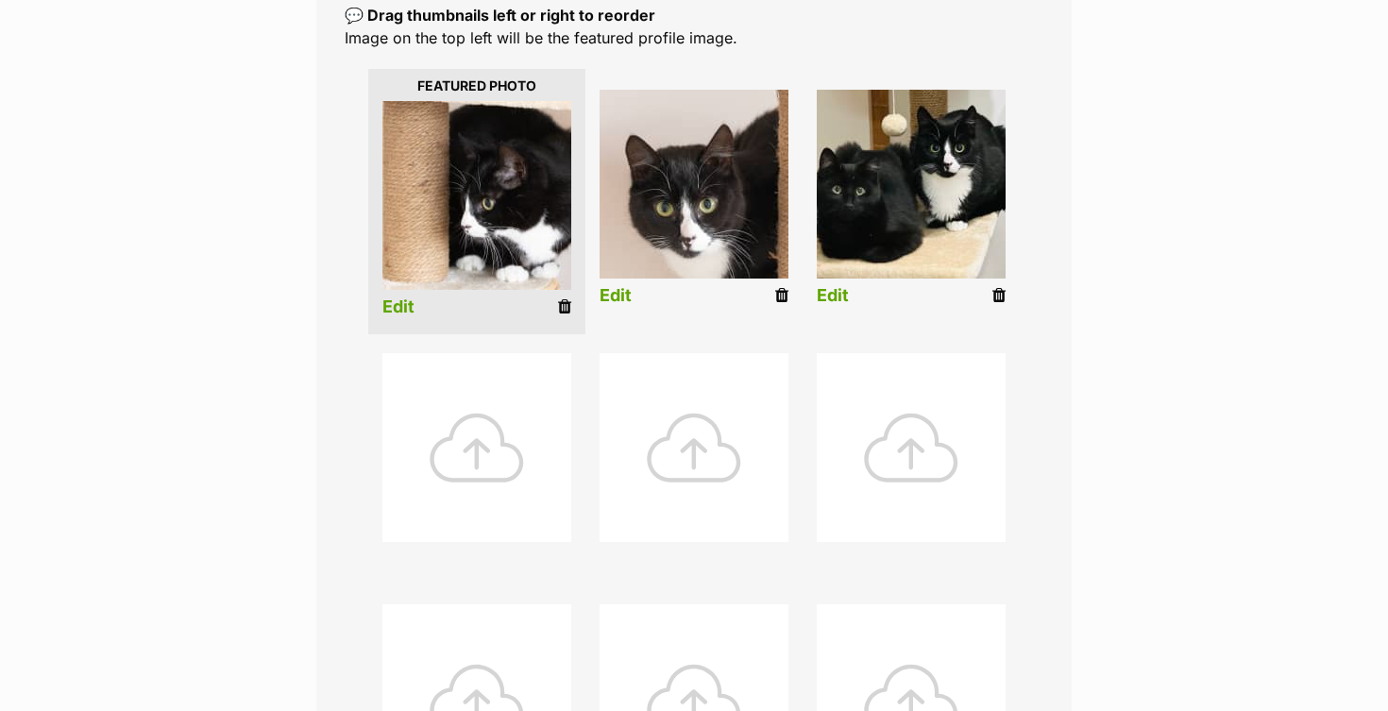
click at [530, 463] on div at bounding box center [476, 447] width 189 height 189
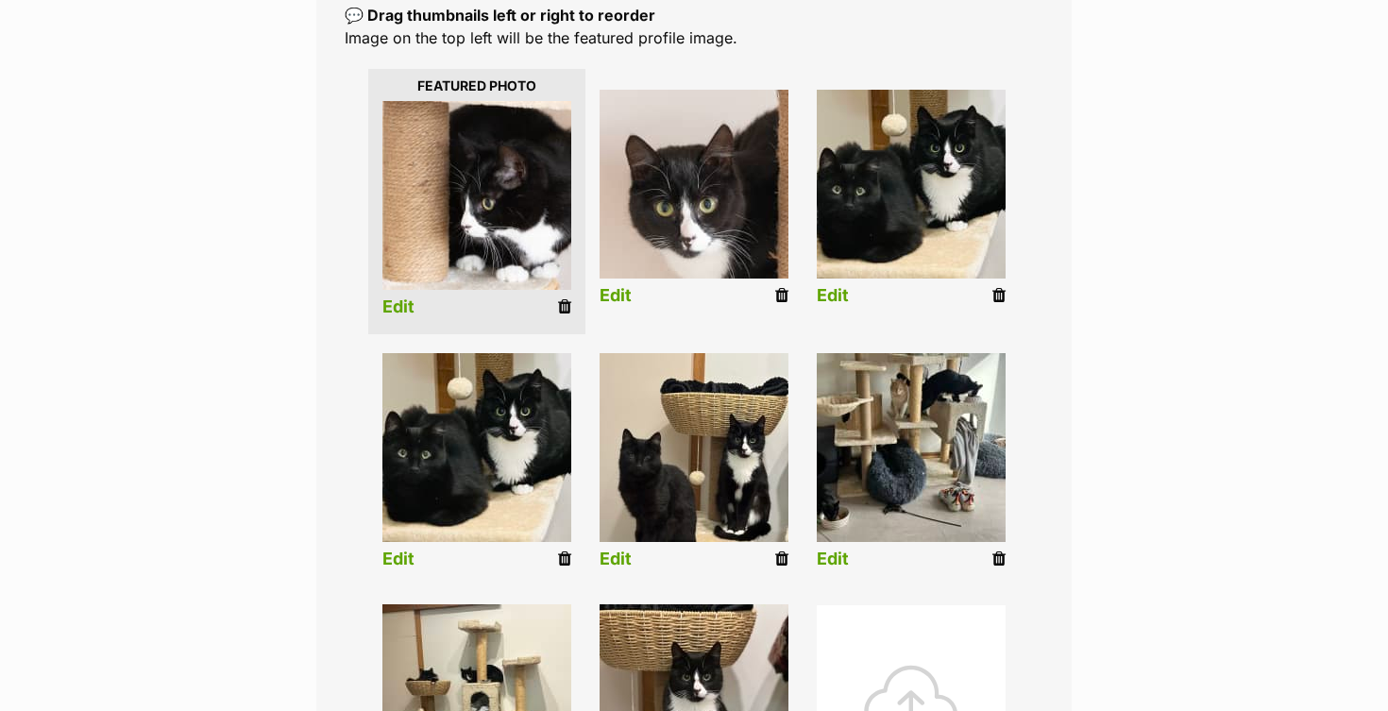
click at [620, 297] on link "Edit" at bounding box center [616, 296] width 32 height 20
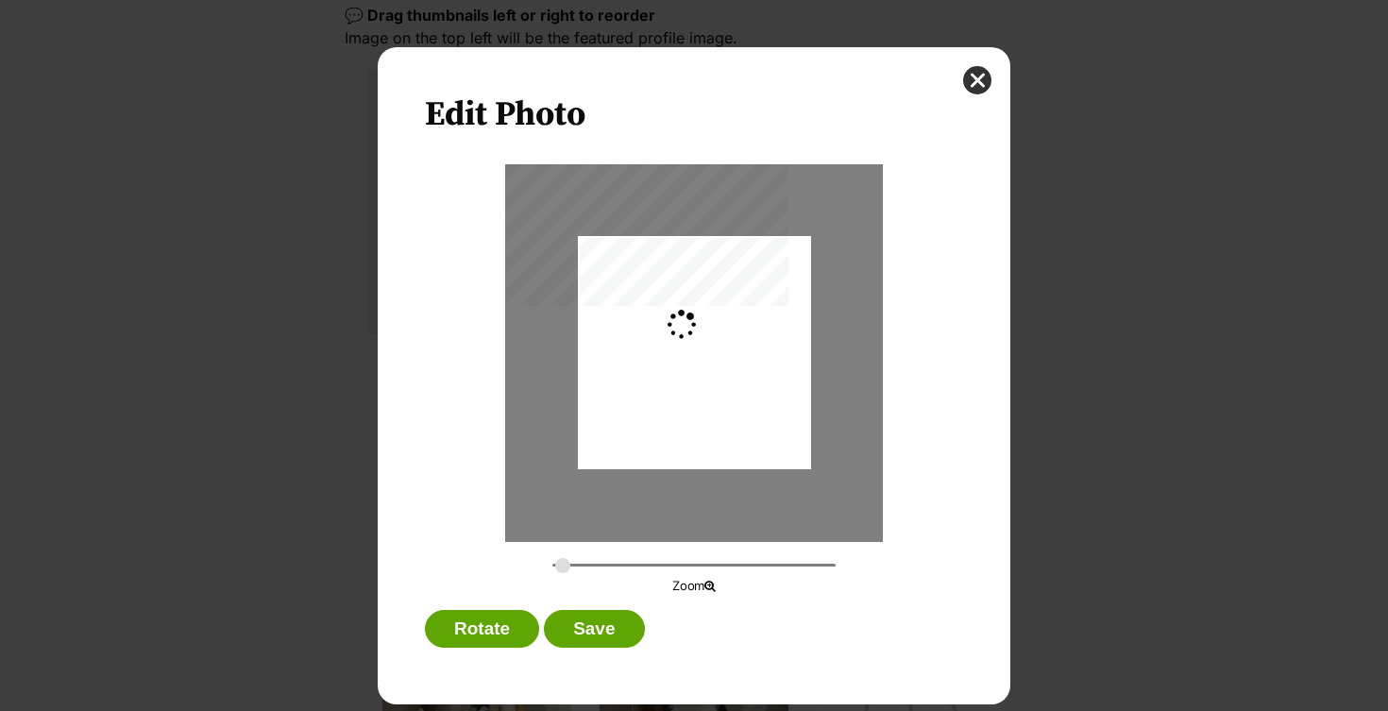
scroll to position [0, 0]
type input "0.2744"
drag, startPoint x: 644, startPoint y: 335, endPoint x: 642, endPoint y: 362, distance: 26.5
click at [642, 362] on div "Dialog Window - Close (Press escape to close)" at bounding box center [694, 379] width 233 height 349
click at [581, 635] on button "Save" at bounding box center [594, 629] width 100 height 38
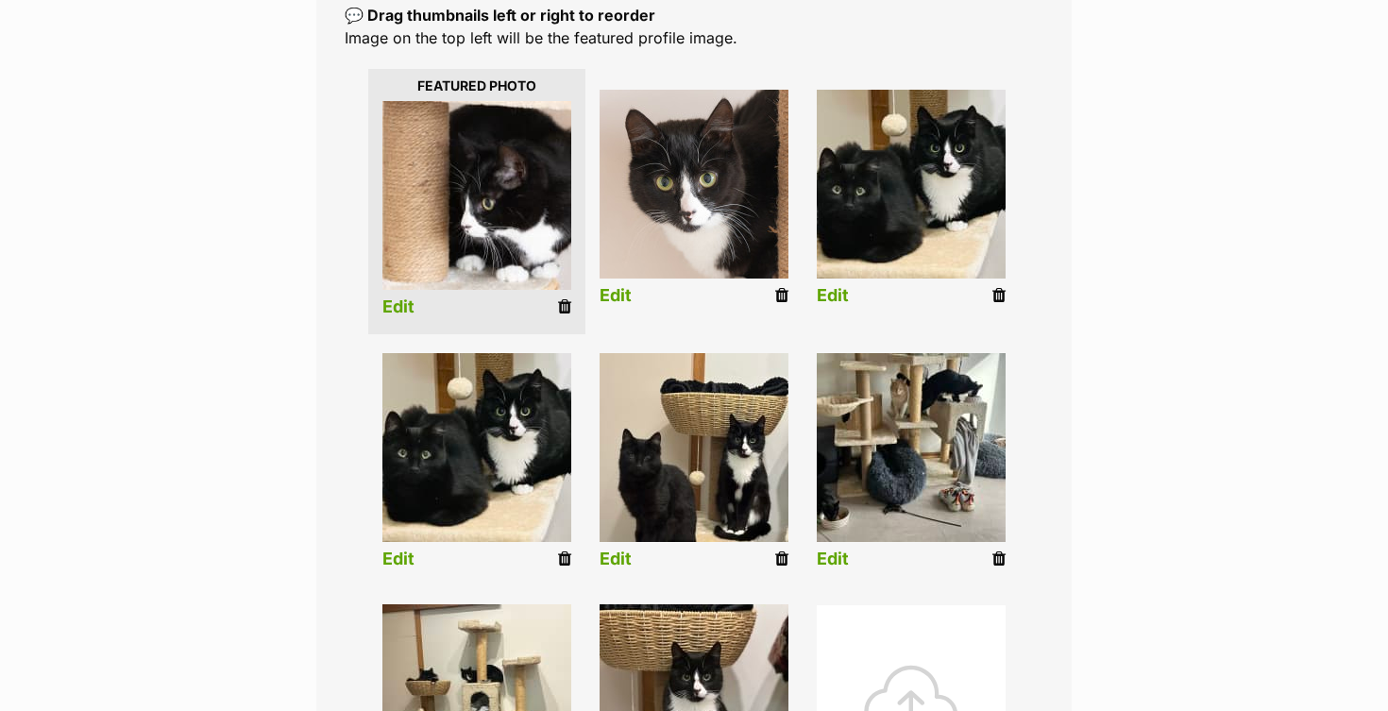
scroll to position [423, 0]
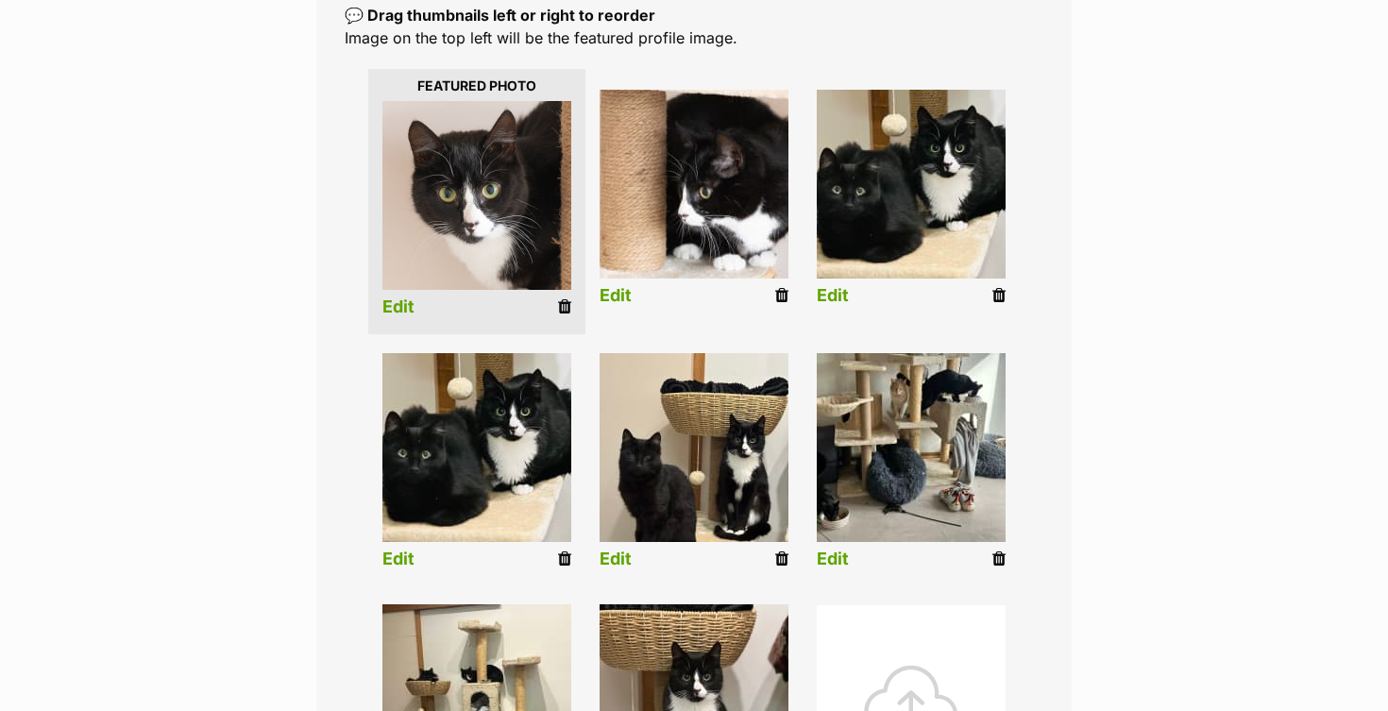
click at [996, 296] on icon at bounding box center [998, 295] width 13 height 17
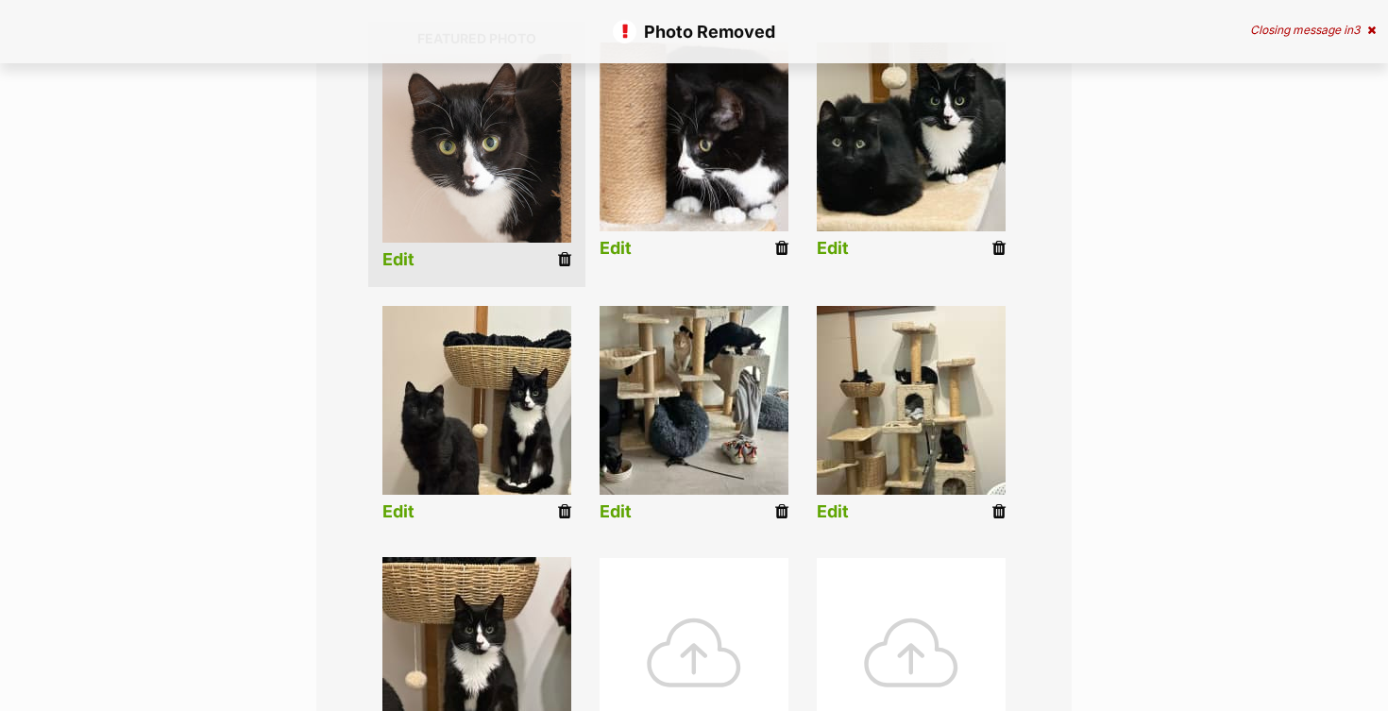
scroll to position [471, 0]
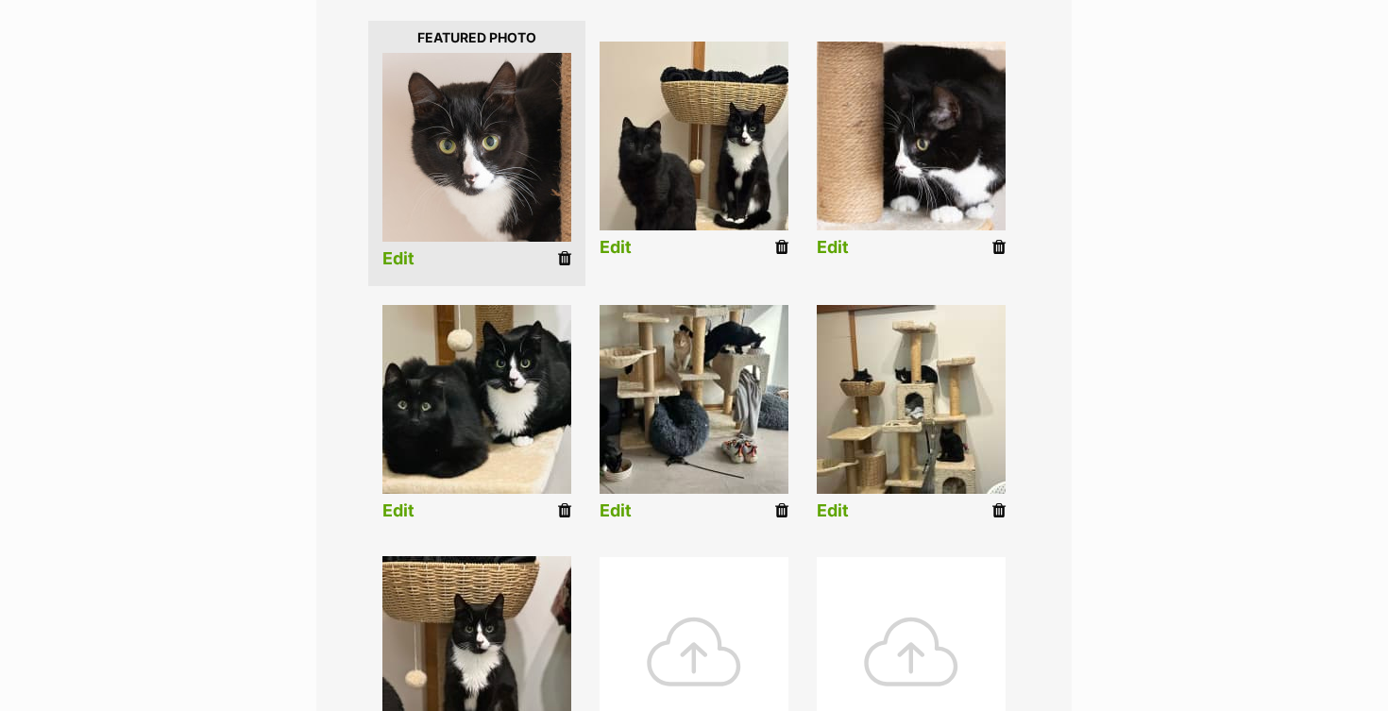
click at [624, 251] on link "Edit" at bounding box center [616, 248] width 32 height 20
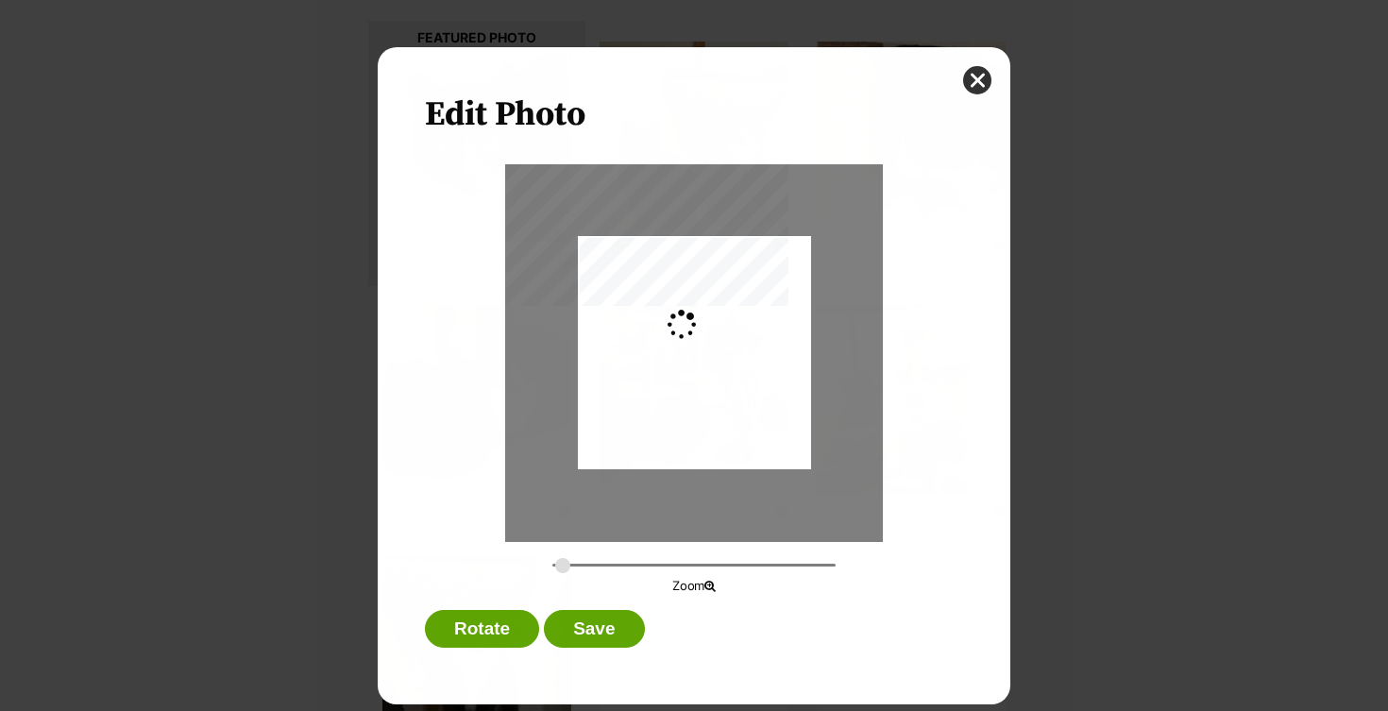
scroll to position [0, 0]
type input "0.2744"
drag, startPoint x: 693, startPoint y: 308, endPoint x: 693, endPoint y: 297, distance: 10.4
click at [693, 297] on div "Dialog Window - Close (Press escape to close)" at bounding box center [694, 342] width 233 height 311
click at [581, 617] on button "Save" at bounding box center [594, 629] width 100 height 38
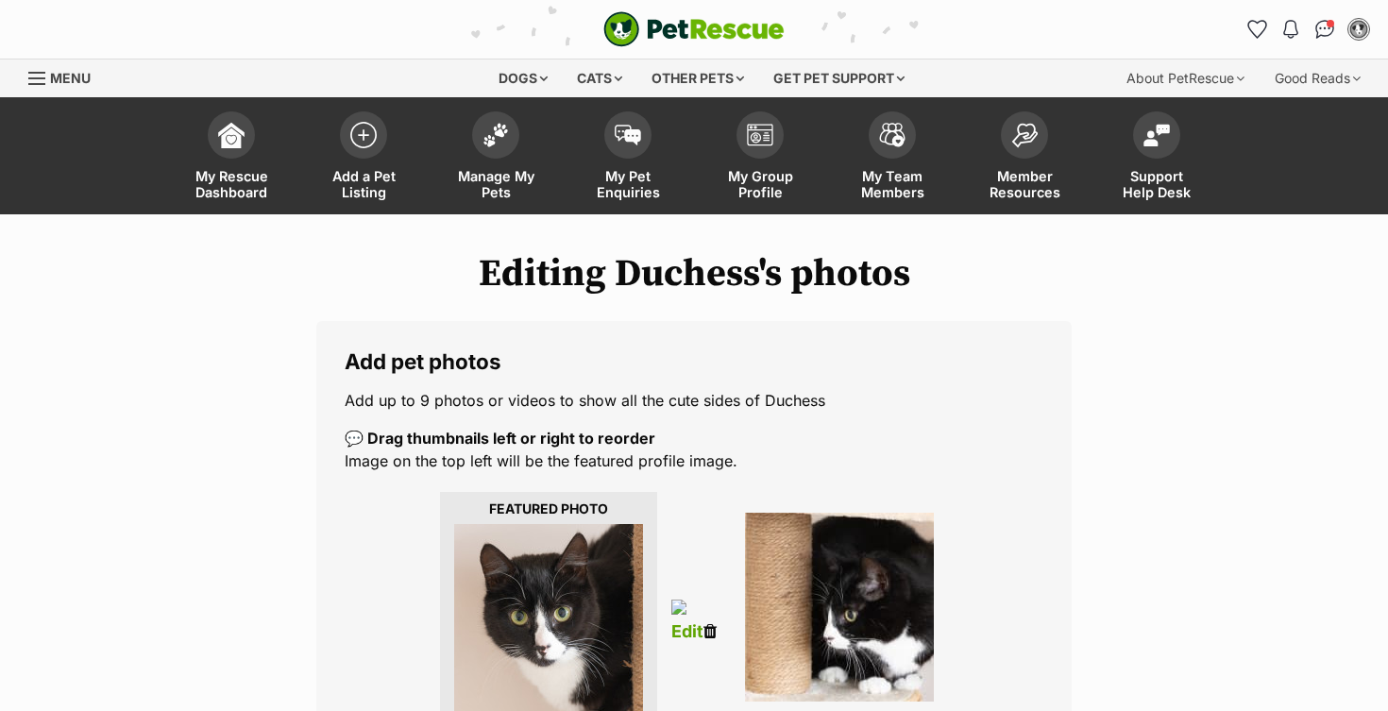
scroll to position [471, 0]
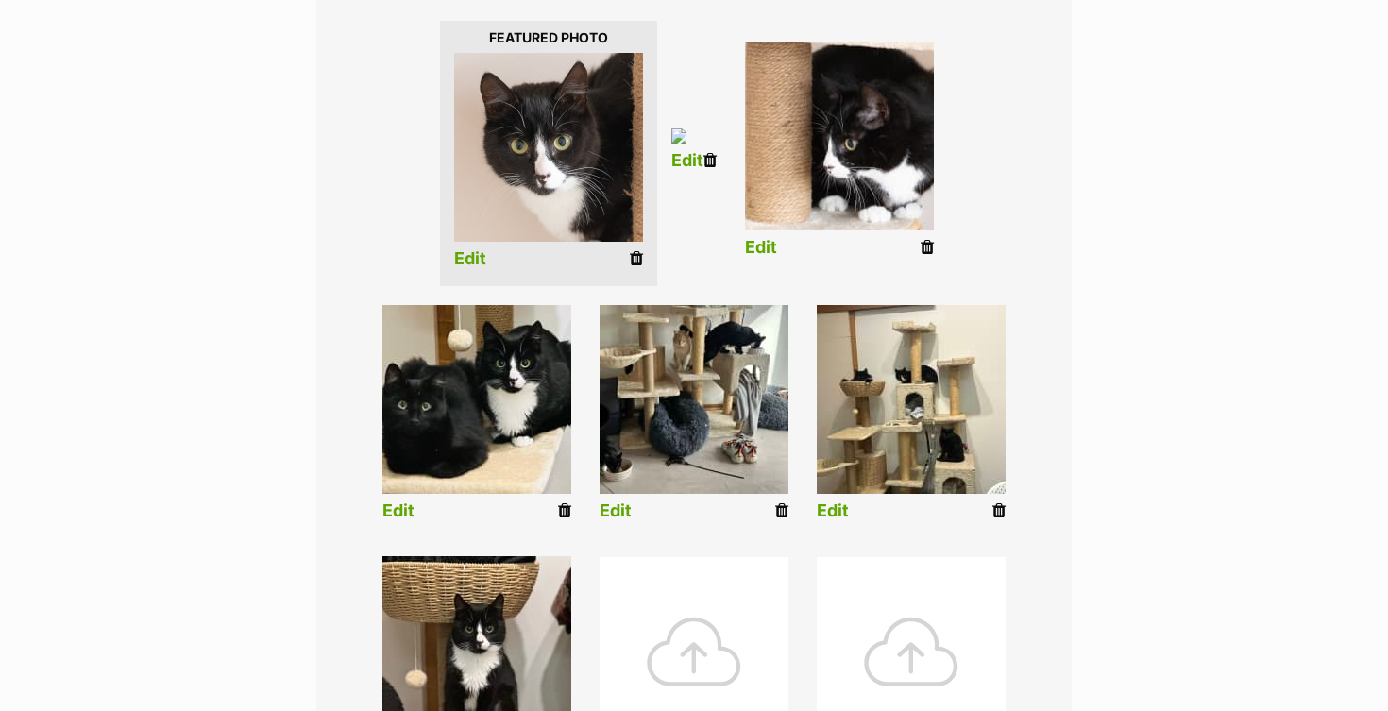
click at [1001, 510] on icon at bounding box center [998, 510] width 13 height 17
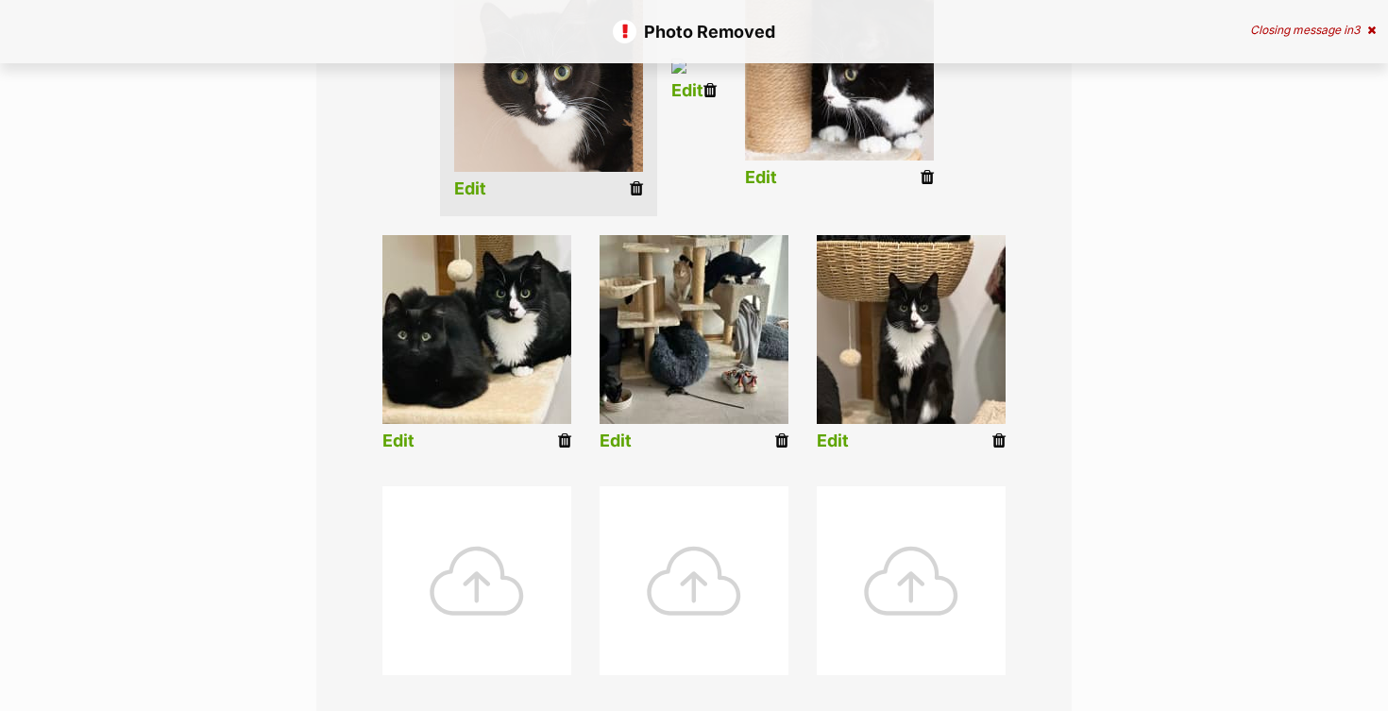
scroll to position [539, 0]
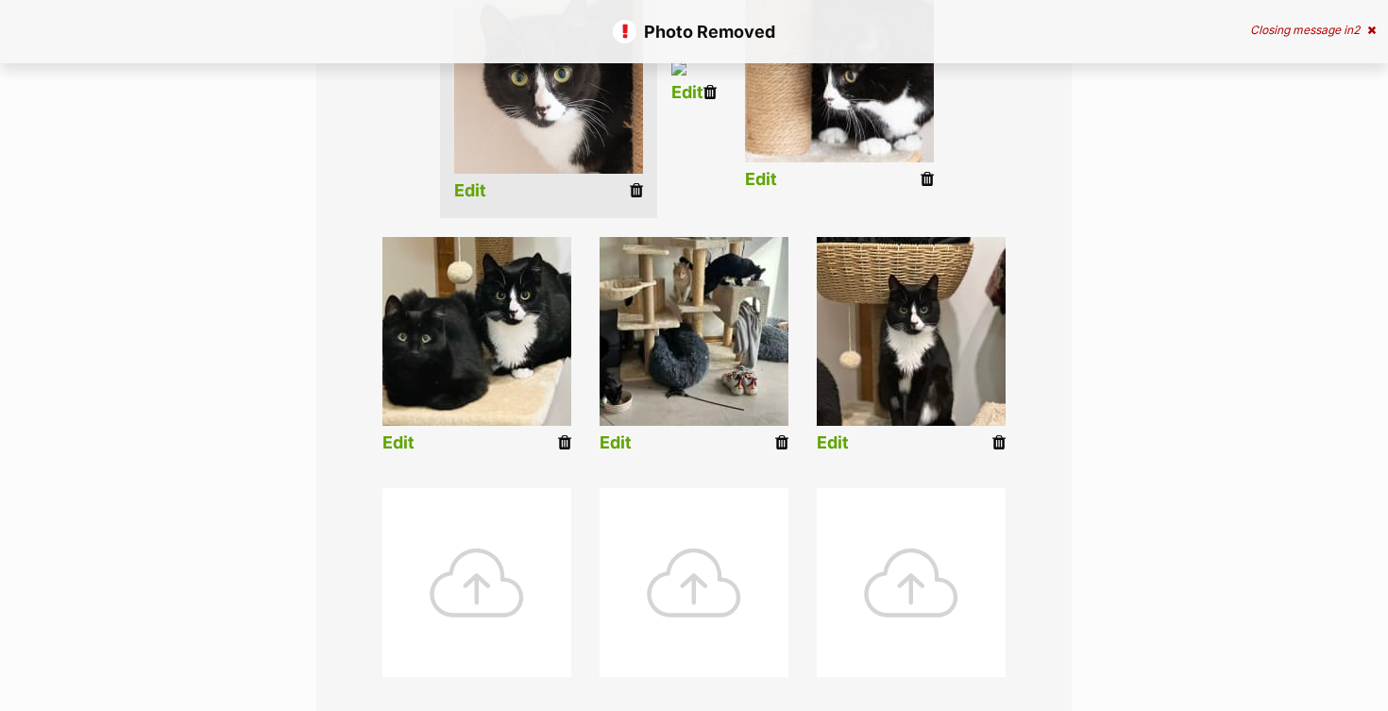
click at [838, 441] on link "Edit" at bounding box center [833, 443] width 32 height 20
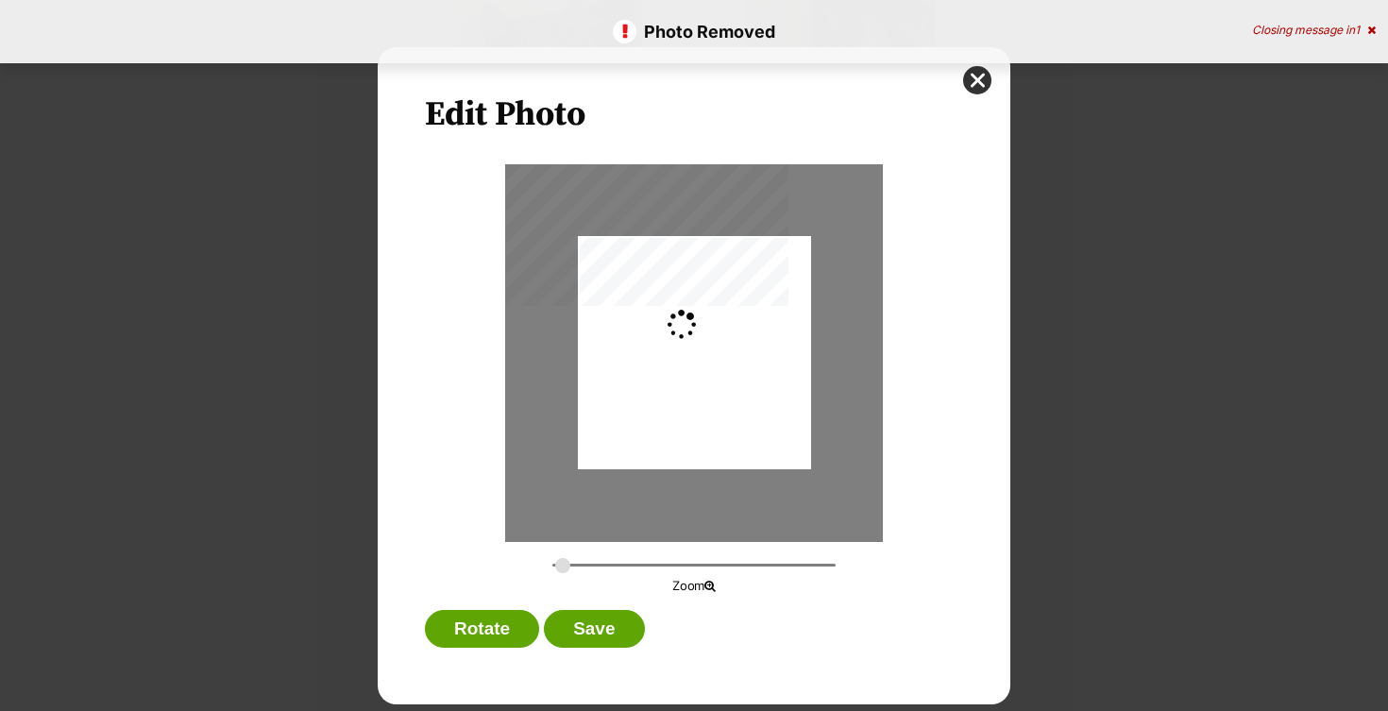
scroll to position [0, 0]
type input "0.2744"
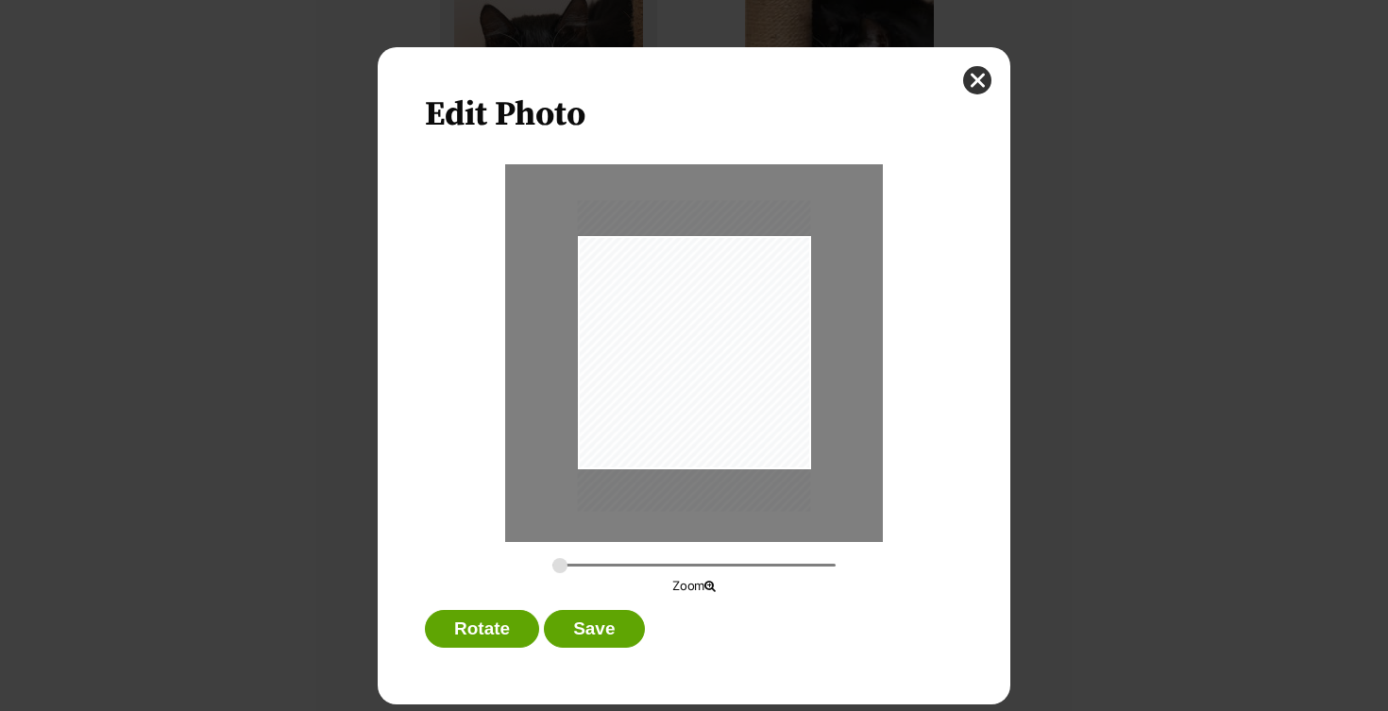
click at [766, 415] on div "Dialog Window - Close (Press escape to close)" at bounding box center [694, 355] width 233 height 311
click at [601, 625] on button "Save" at bounding box center [594, 629] width 100 height 38
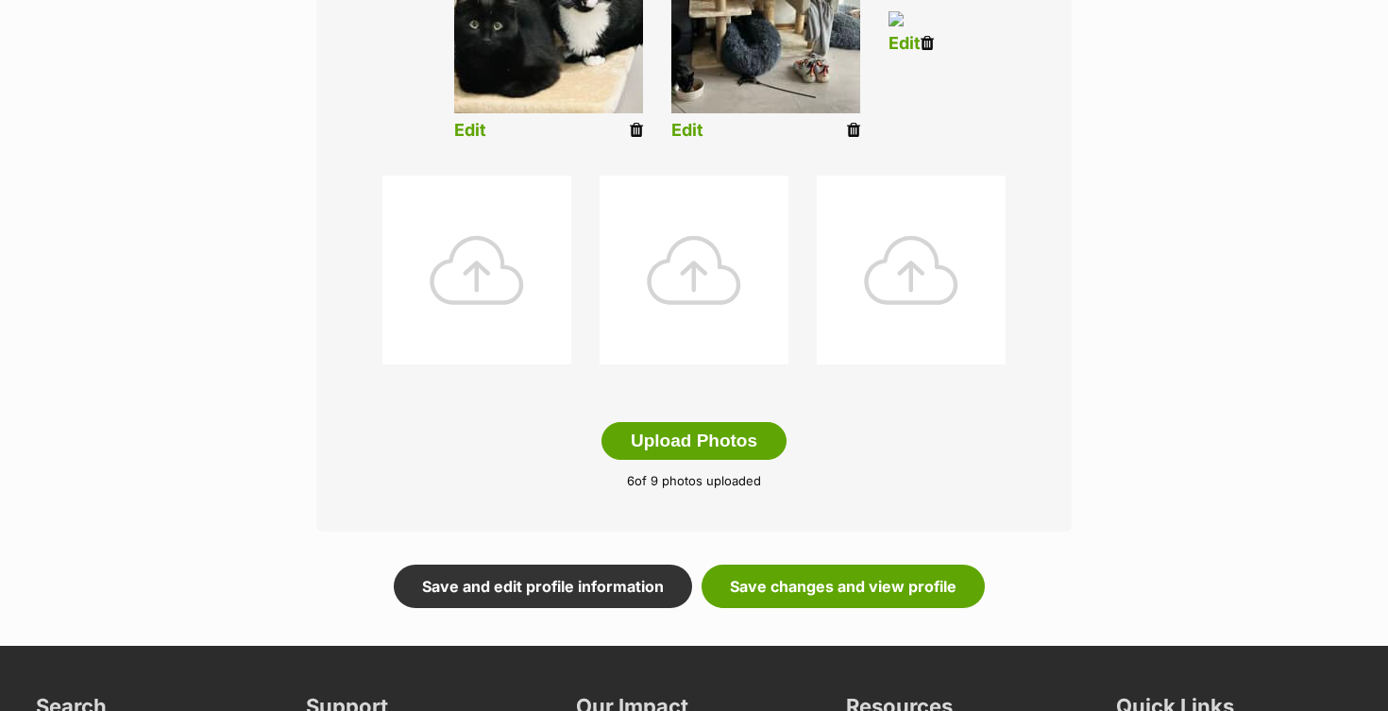
scroll to position [855, 0]
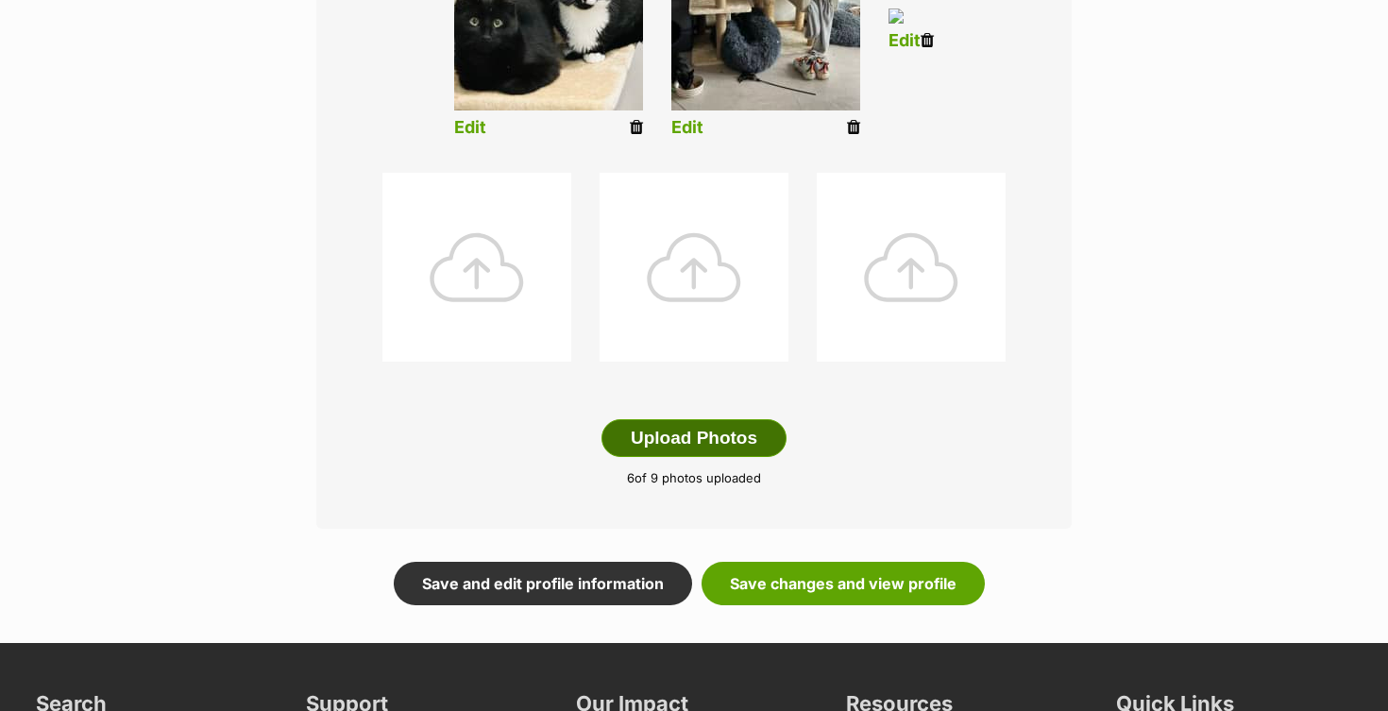
click at [680, 434] on button "Upload Photos" at bounding box center [694, 438] width 185 height 38
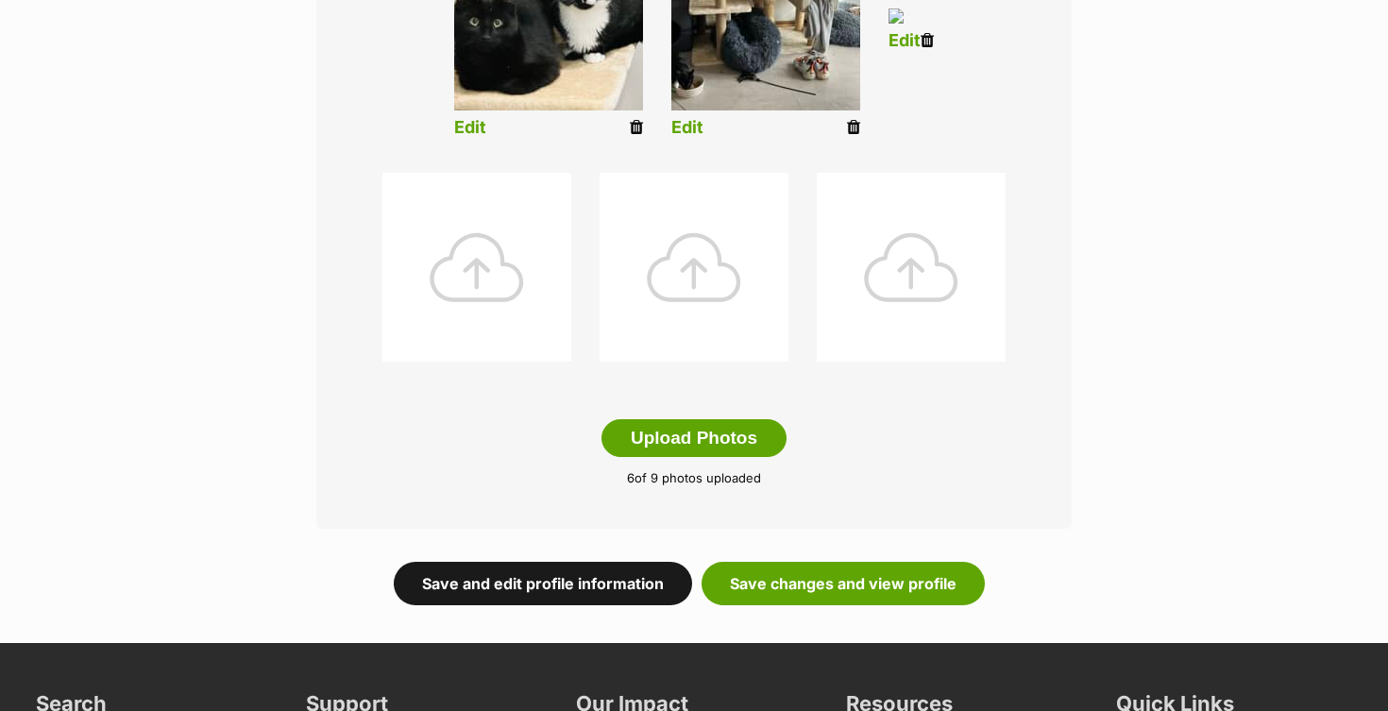
click at [654, 581] on link "Save and edit profile information" at bounding box center [543, 583] width 298 height 43
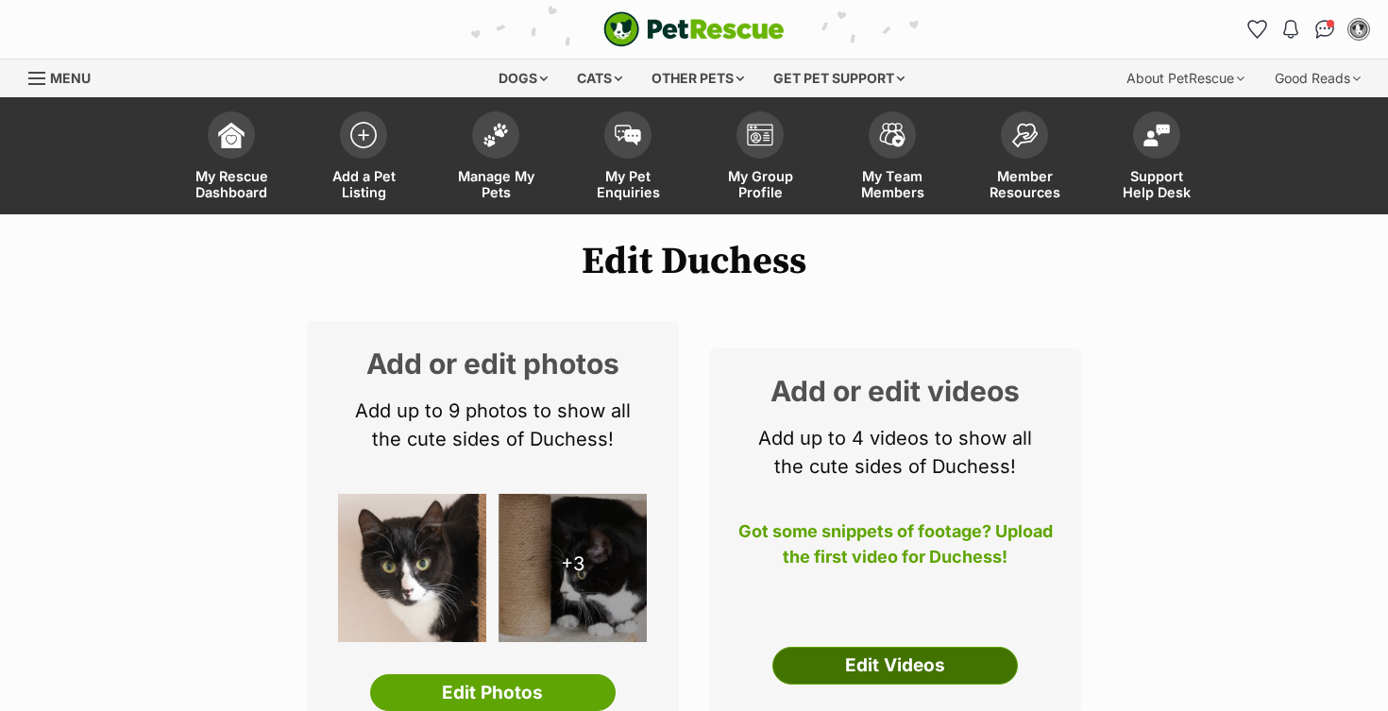
click at [884, 647] on link "Edit Videos" at bounding box center [895, 666] width 246 height 38
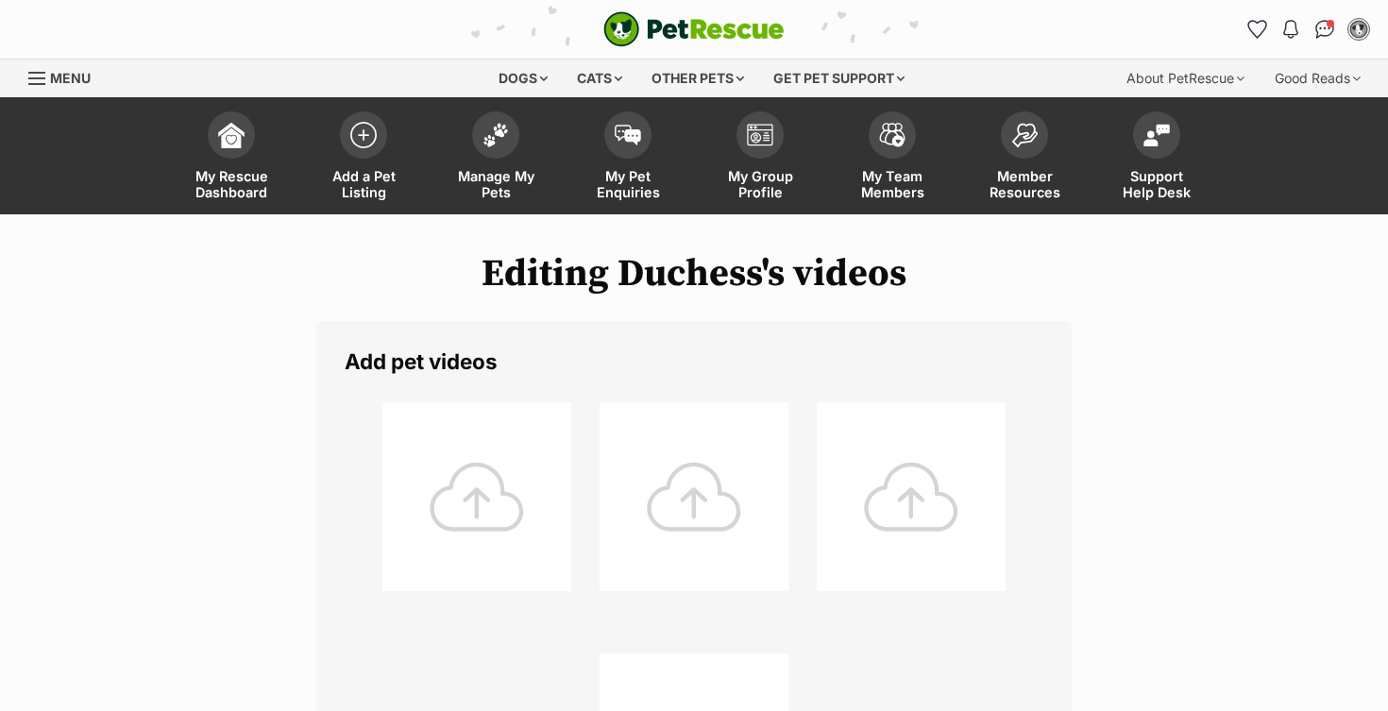
click at [504, 500] on div at bounding box center [476, 496] width 189 height 189
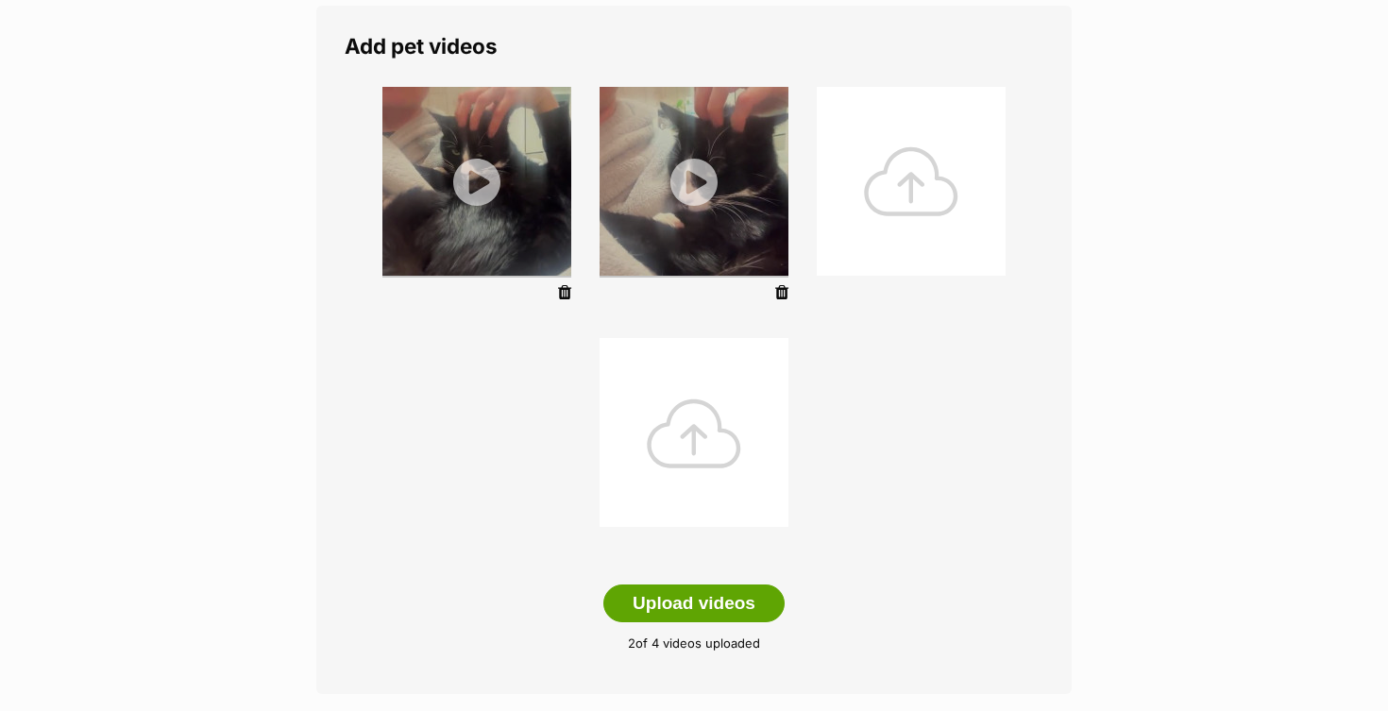
scroll to position [409, 0]
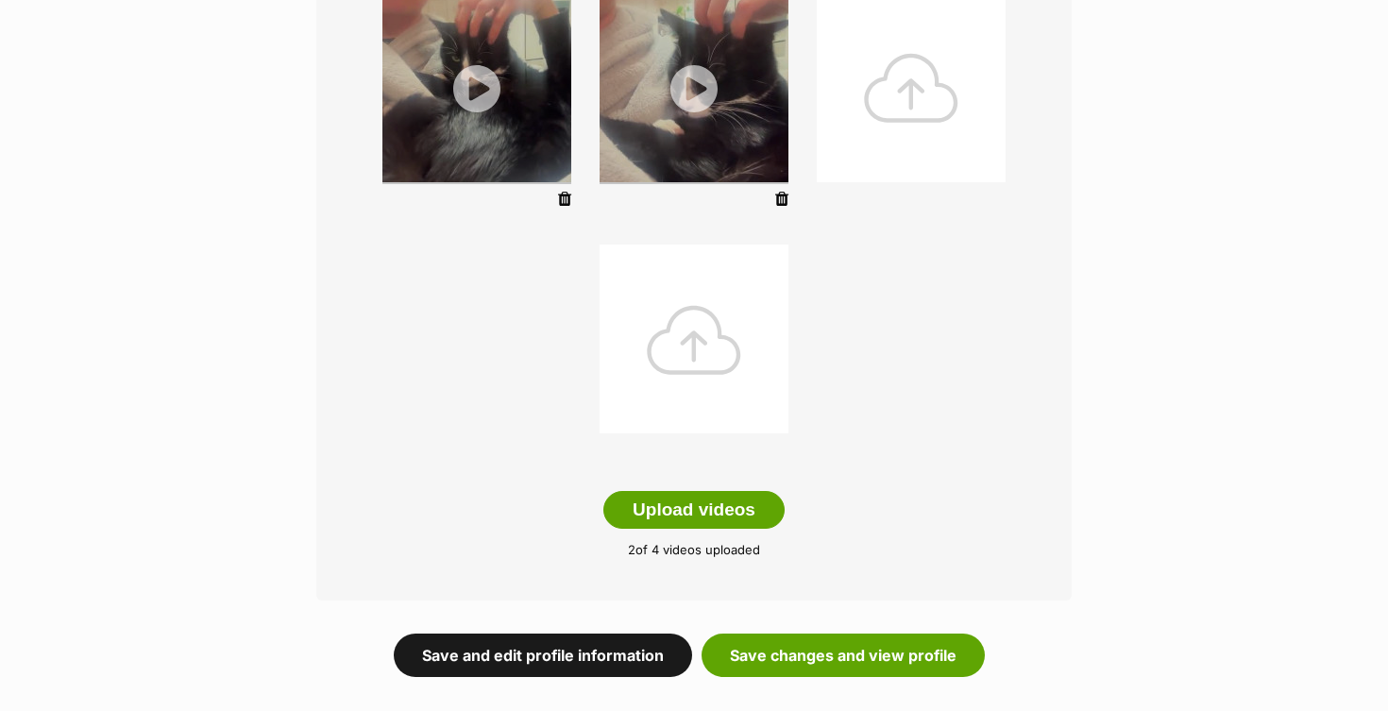
click at [532, 645] on link "Save and edit profile information" at bounding box center [543, 655] width 298 height 43
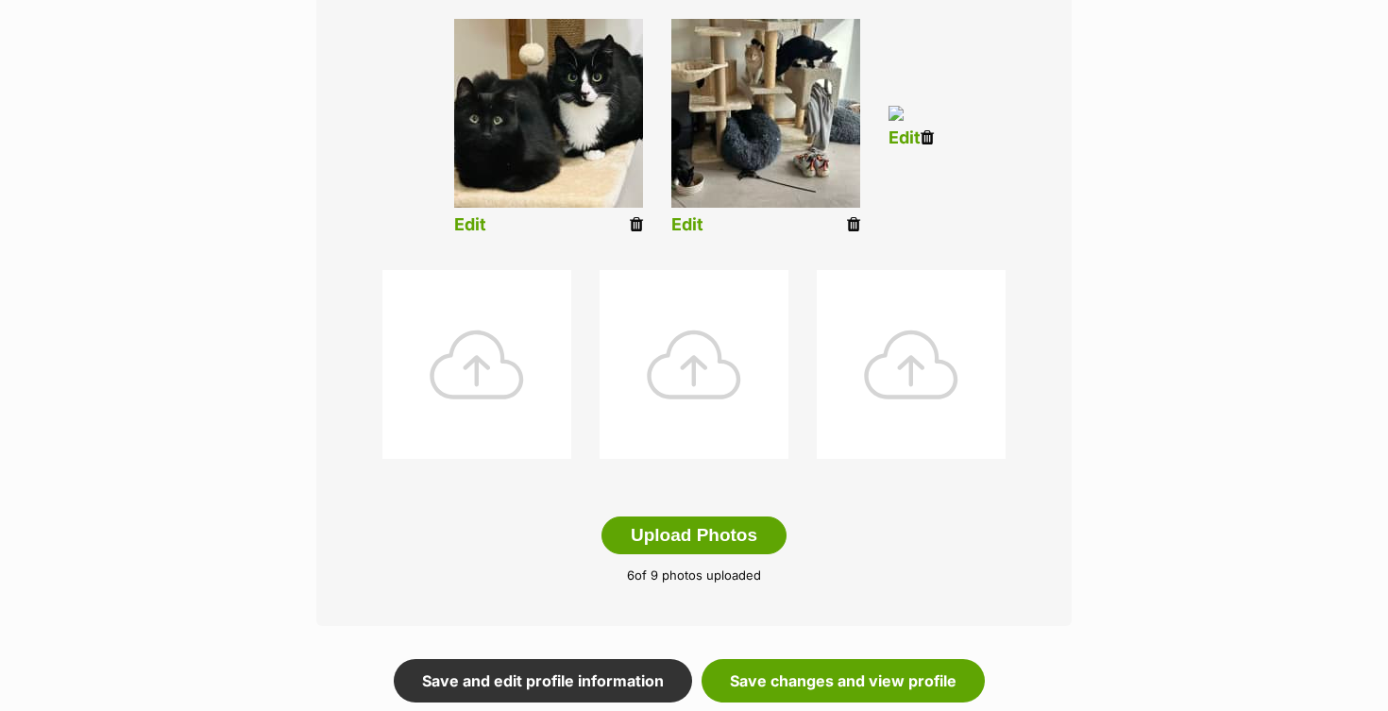
scroll to position [824, 0]
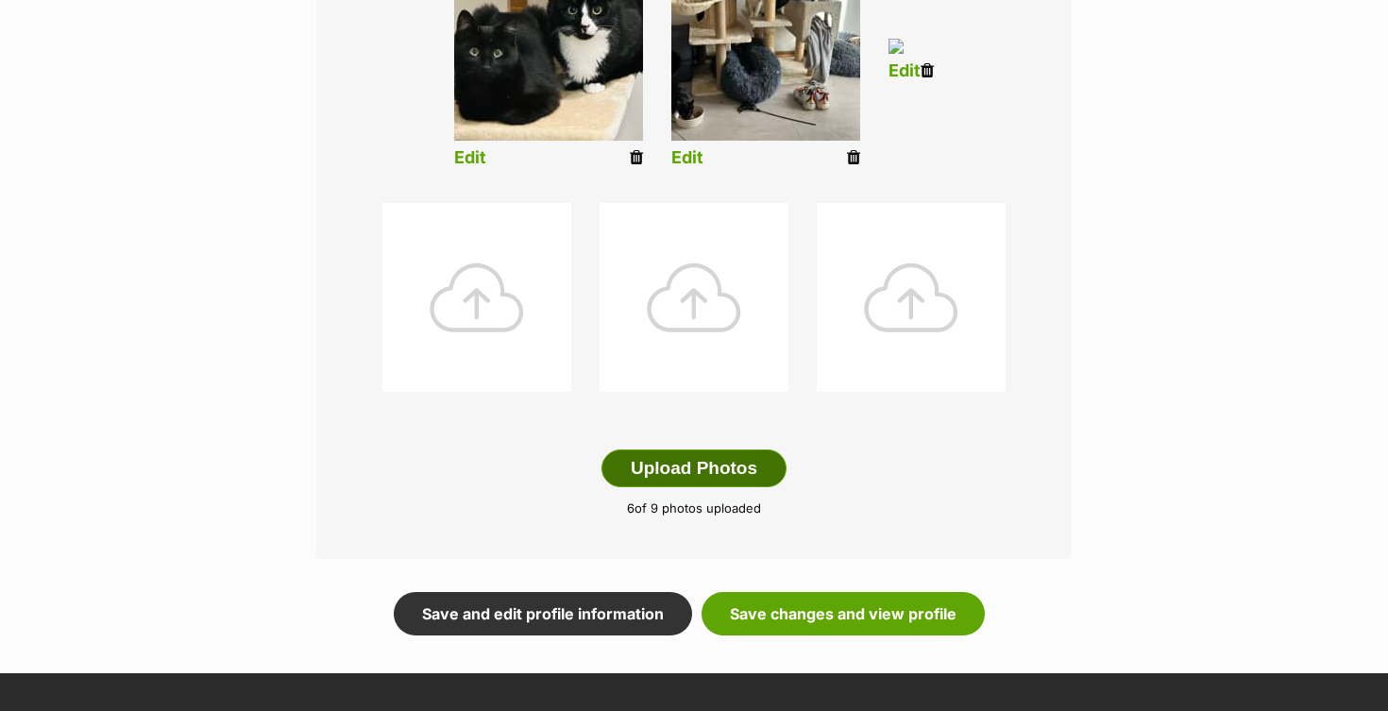
click at [680, 459] on button "Upload Photos" at bounding box center [694, 468] width 185 height 38
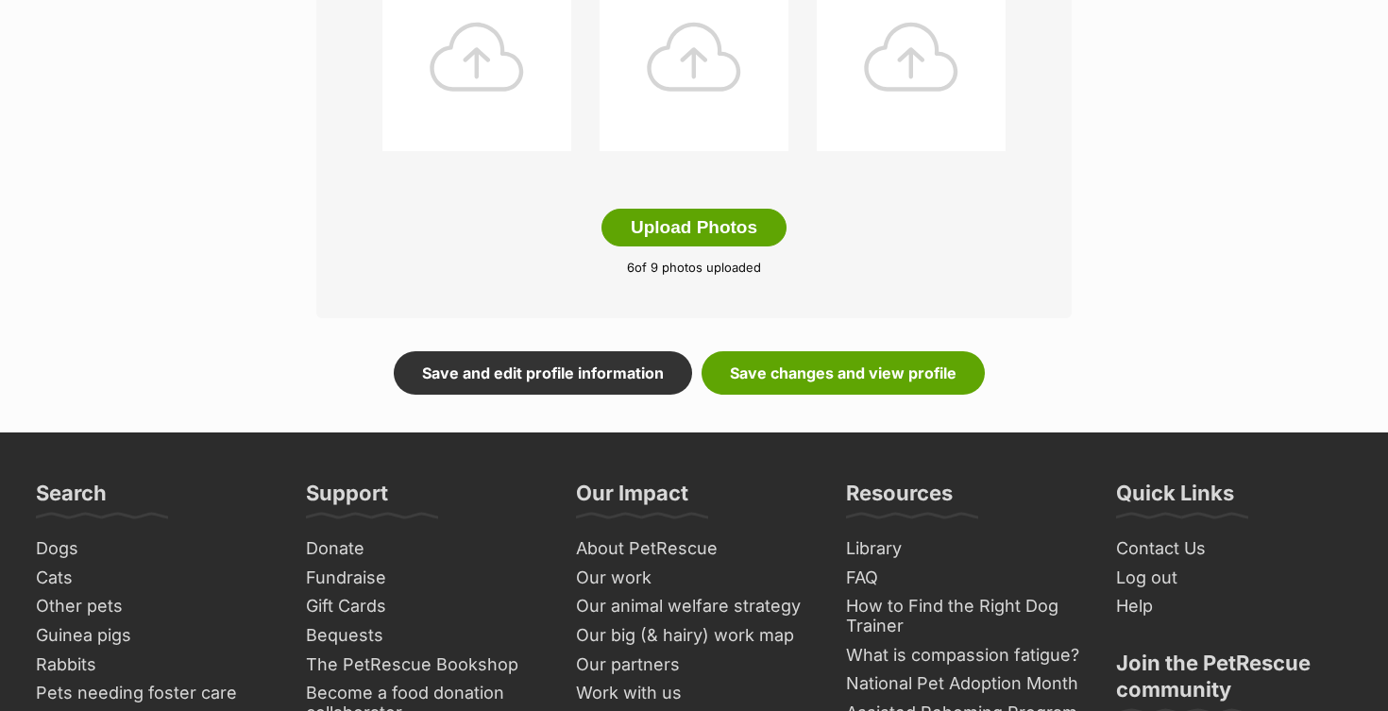
scroll to position [1156, 0]
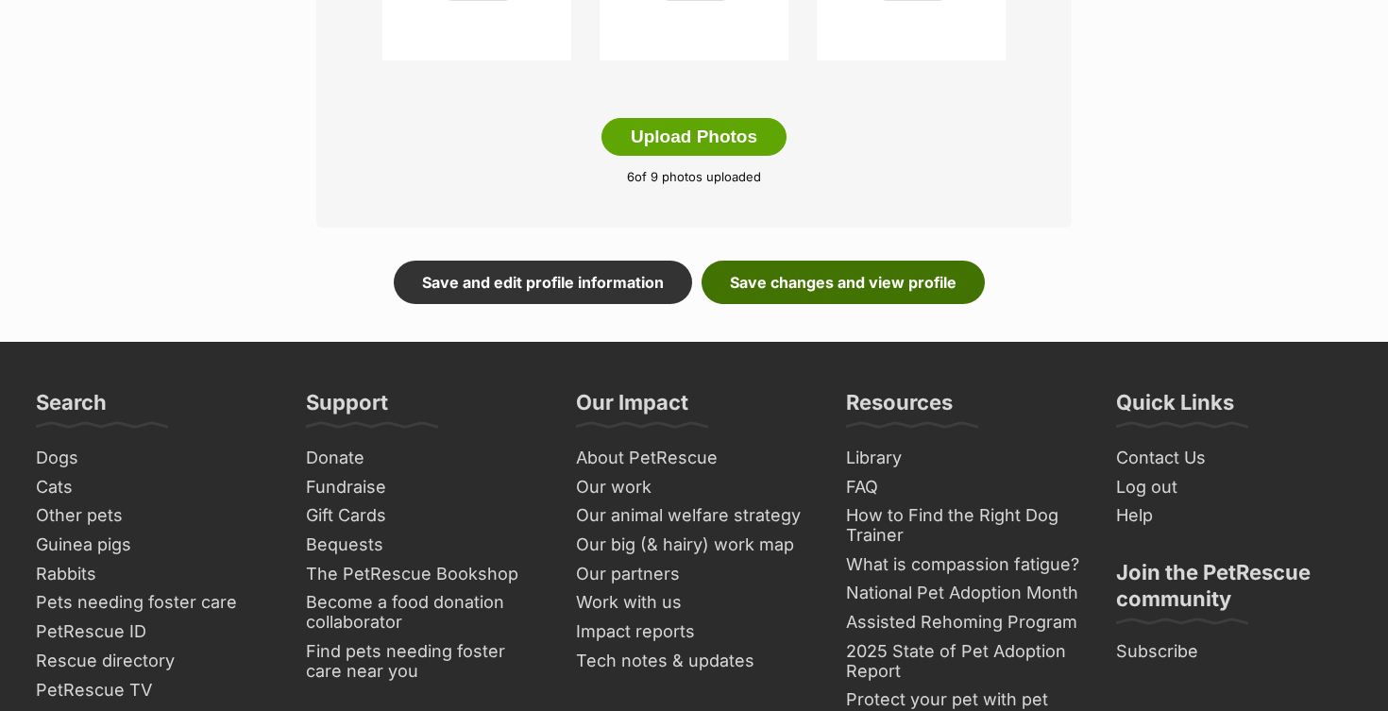
click at [924, 275] on link "Save changes and view profile" at bounding box center [843, 282] width 283 height 43
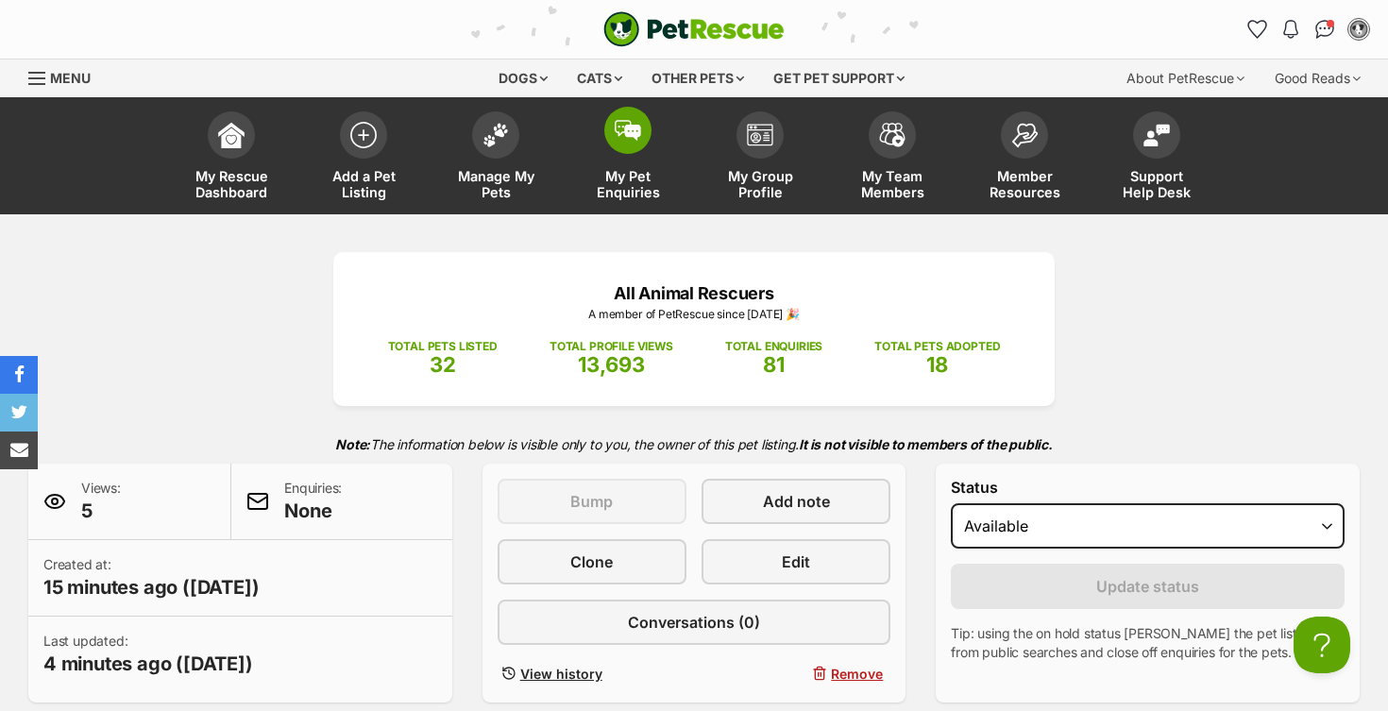
click at [611, 139] on span at bounding box center [627, 130] width 47 height 47
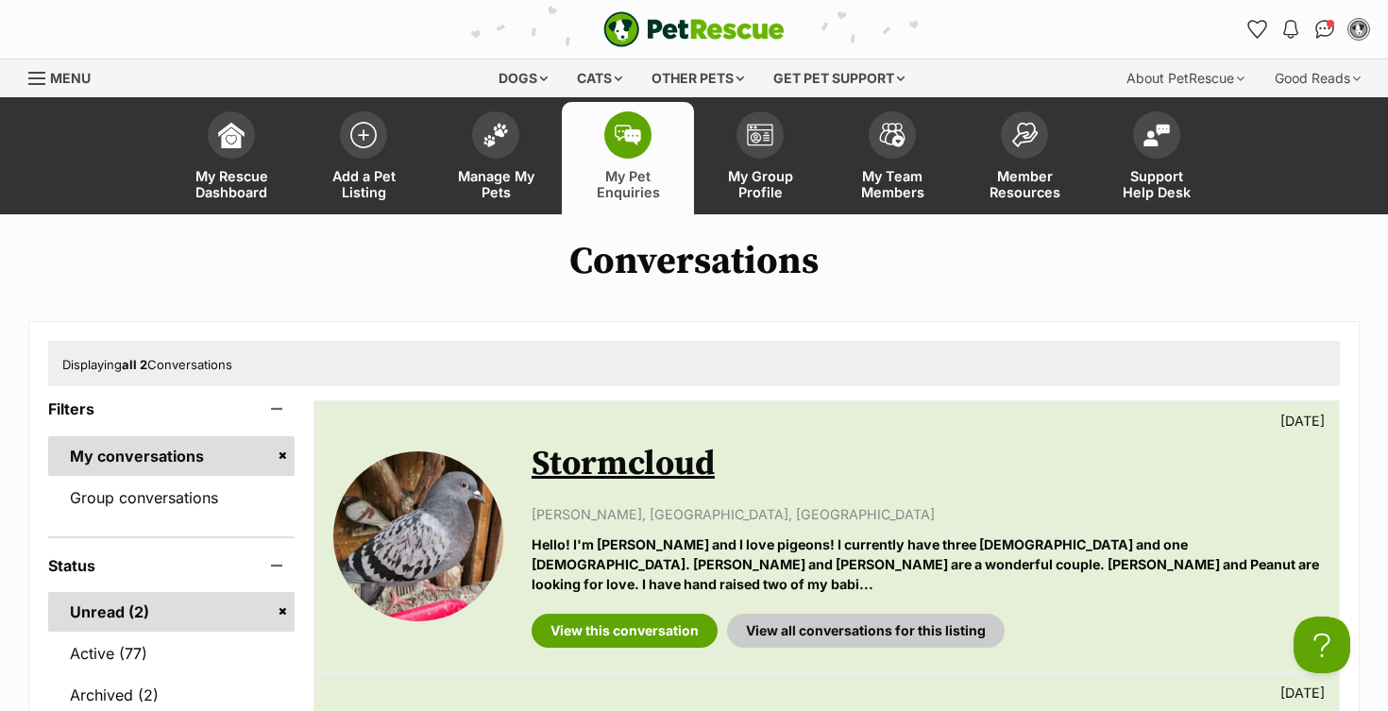
click at [658, 145] on link "My Pet Enquiries" at bounding box center [628, 158] width 132 height 112
